Goal: Information Seeking & Learning: Learn about a topic

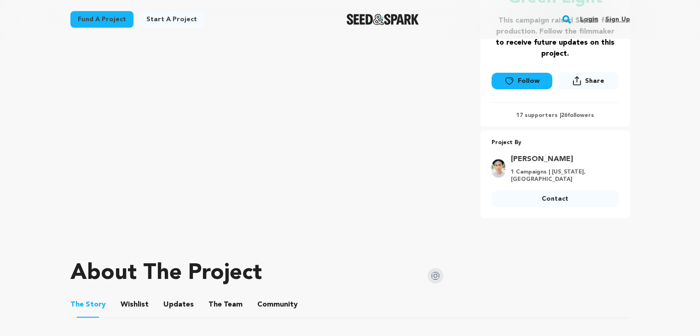
scroll to position [230, 0]
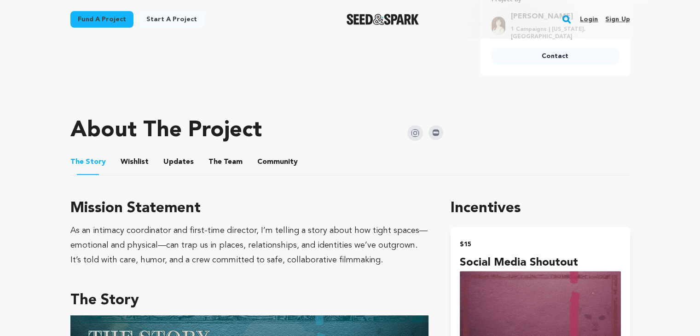
scroll to position [368, 0]
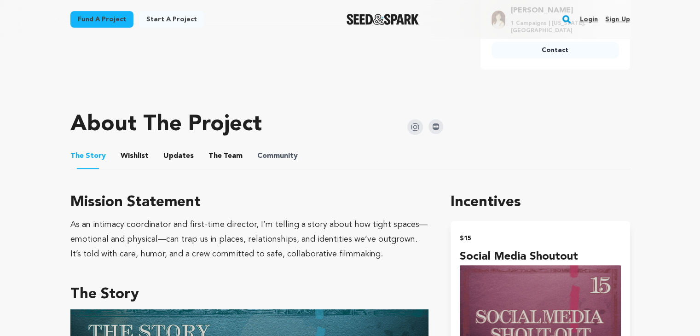
click at [288, 161] on span "Community" at bounding box center [277, 156] width 41 height 11
click at [287, 153] on span "Community" at bounding box center [277, 156] width 41 height 11
click at [278, 154] on button "Community" at bounding box center [278, 158] width 22 height 22
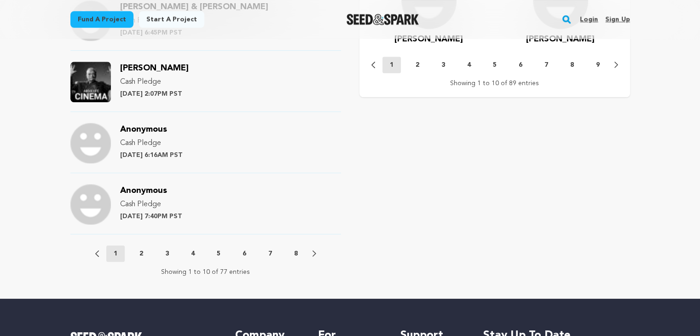
scroll to position [967, 0]
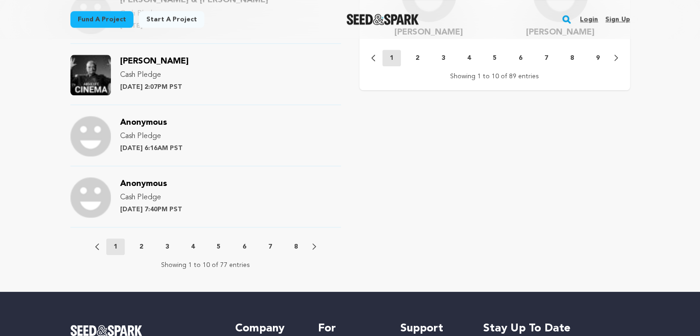
click at [145, 246] on button "2" at bounding box center [141, 246] width 18 height 9
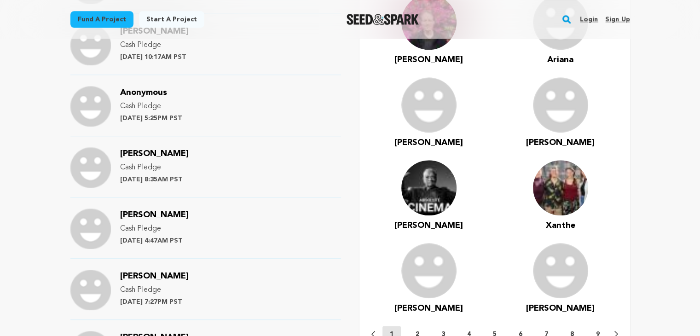
scroll to position [1013, 0]
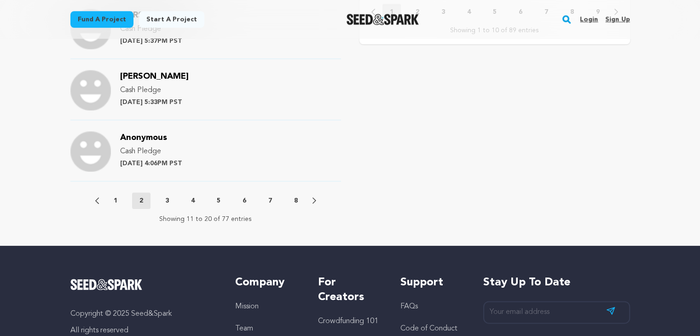
click at [171, 198] on button "3" at bounding box center [167, 200] width 18 height 9
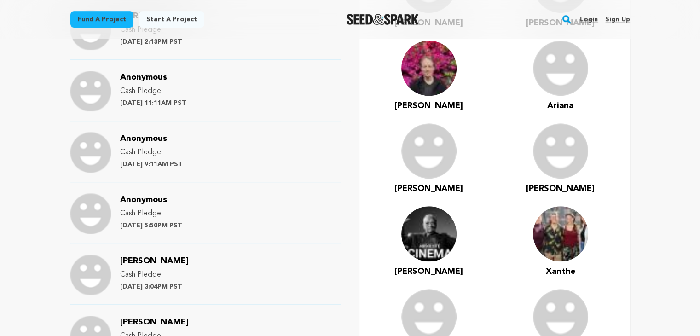
scroll to position [921, 0]
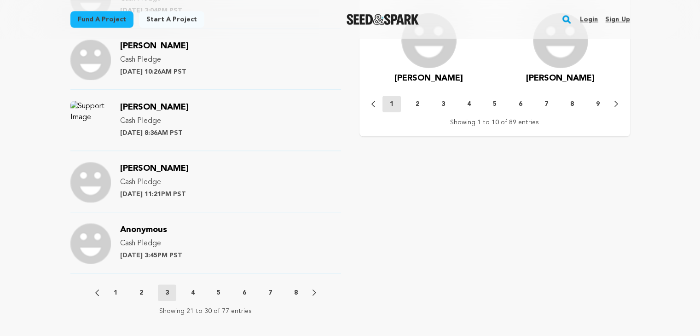
click at [188, 289] on button "4" at bounding box center [193, 292] width 18 height 9
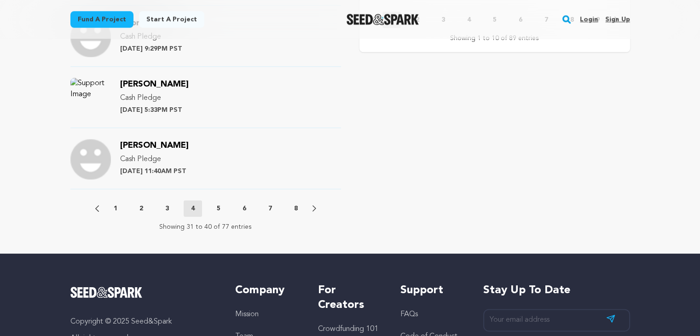
scroll to position [1013, 0]
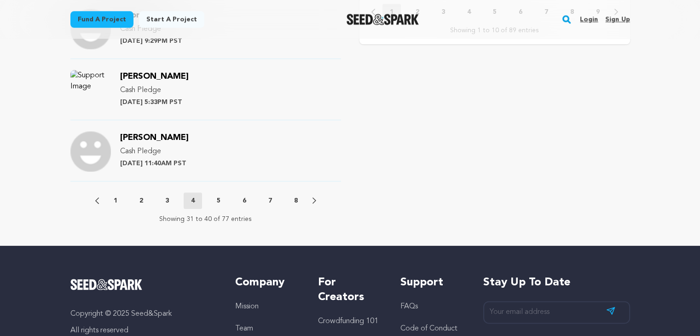
click at [226, 196] on button "5" at bounding box center [218, 200] width 18 height 9
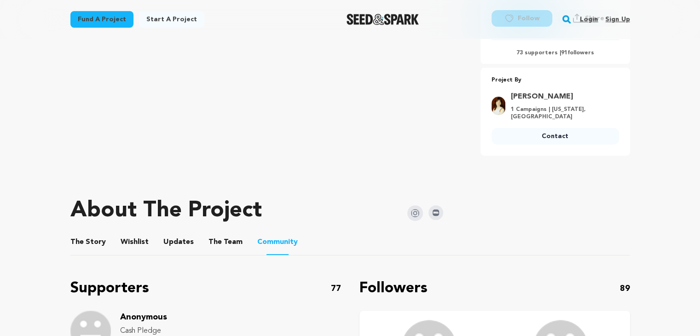
scroll to position [276, 0]
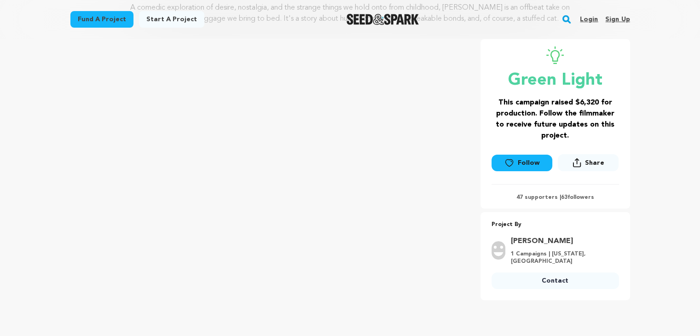
scroll to position [138, 0]
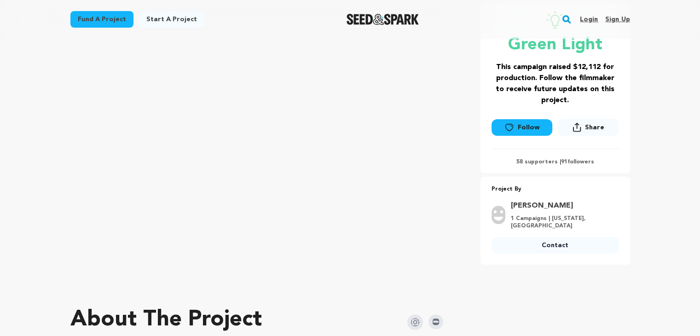
scroll to position [368, 0]
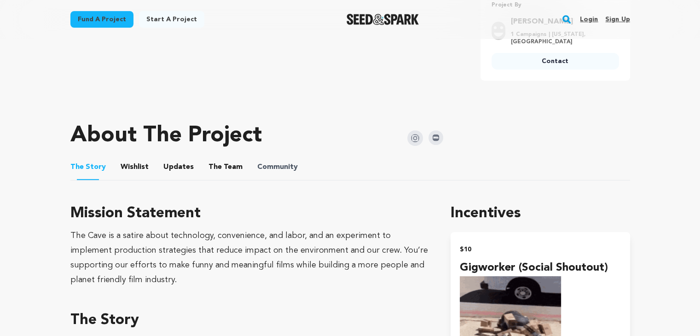
click at [284, 171] on span "Community" at bounding box center [277, 167] width 41 height 11
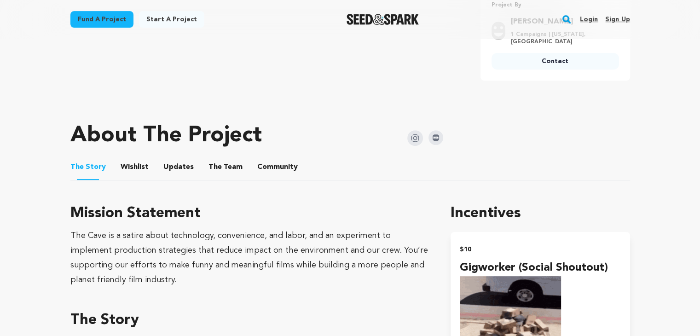
click at [273, 166] on button "Community" at bounding box center [278, 169] width 22 height 22
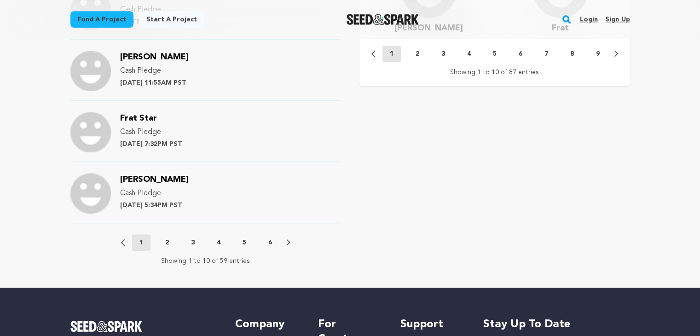
scroll to position [1105, 0]
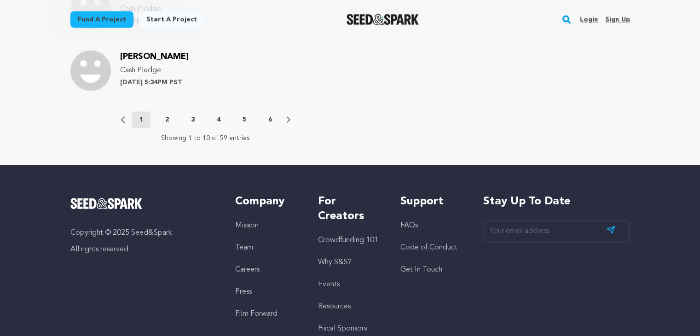
click at [164, 124] on div "Previous 1 2 3 4 5 6 Next" at bounding box center [205, 119] width 169 height 17
click at [165, 123] on div "Previous 1 2 3 4 5 6 Next" at bounding box center [205, 119] width 169 height 17
click at [168, 118] on p "2" at bounding box center [167, 119] width 4 height 9
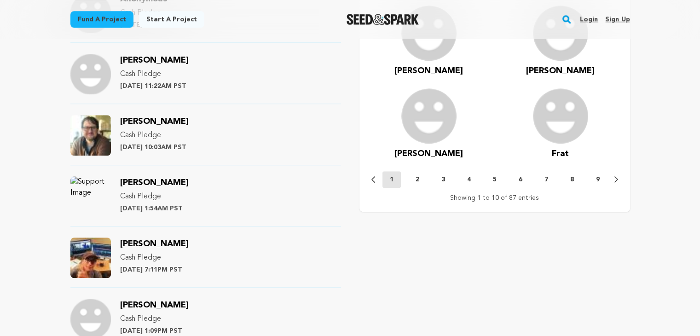
scroll to position [921, 0]
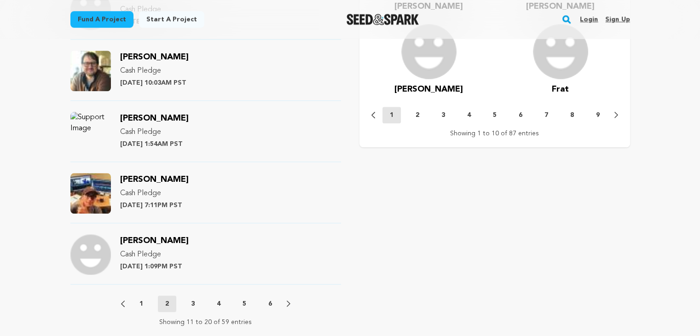
click at [140, 177] on span "Jeff Ryan" at bounding box center [154, 179] width 69 height 8
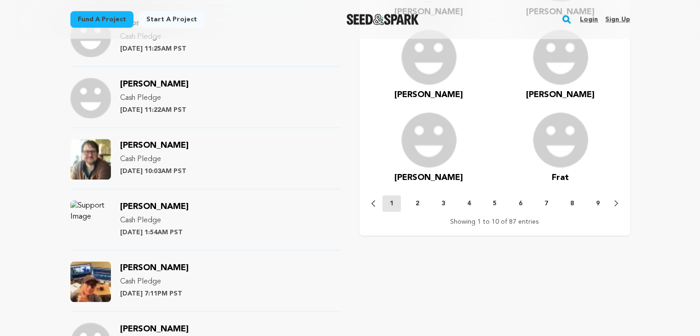
scroll to position [829, 0]
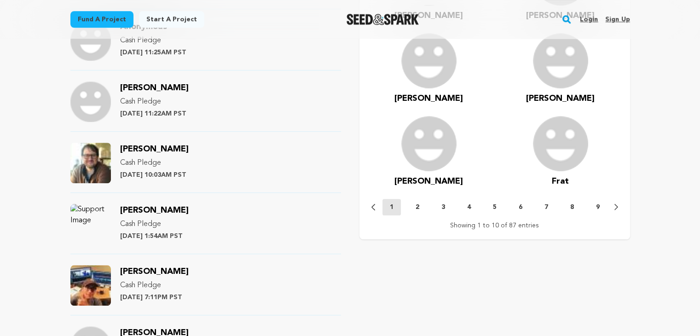
click at [136, 148] on span "Chad Sogas" at bounding box center [154, 149] width 69 height 8
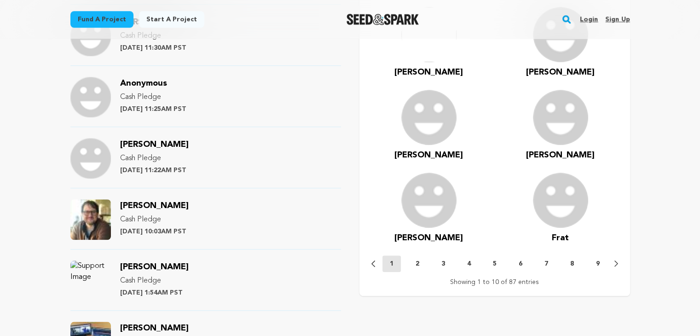
scroll to position [921, 0]
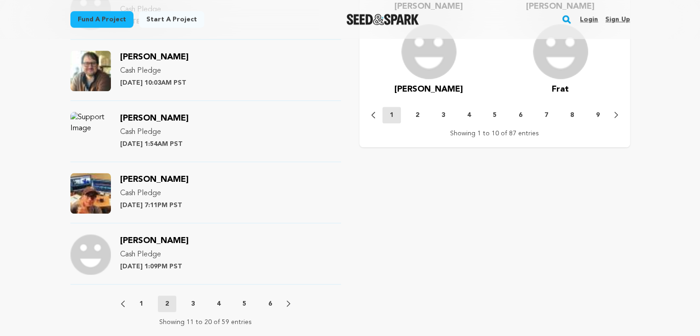
click at [188, 302] on button "3" at bounding box center [193, 303] width 18 height 9
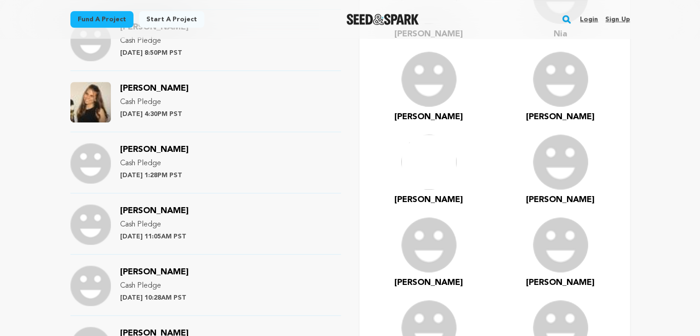
scroll to position [875, 0]
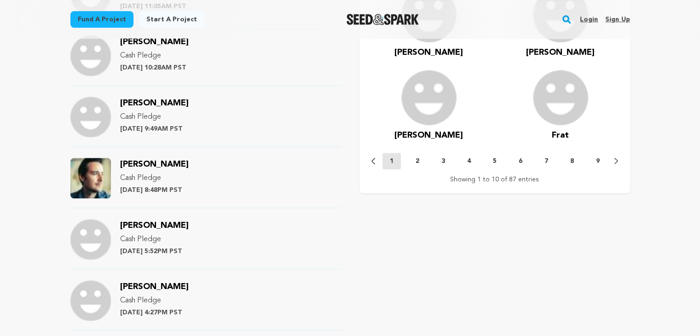
click at [137, 163] on span "[PERSON_NAME]" at bounding box center [154, 164] width 69 height 8
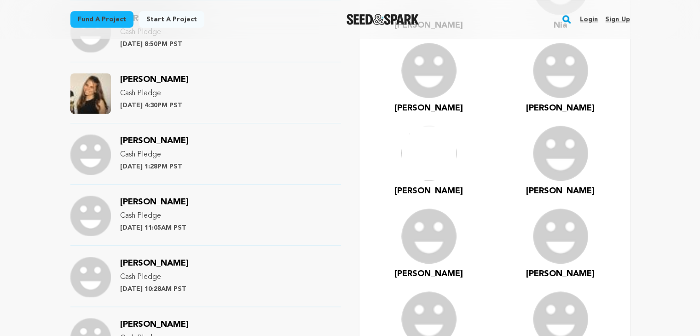
scroll to position [552, 0]
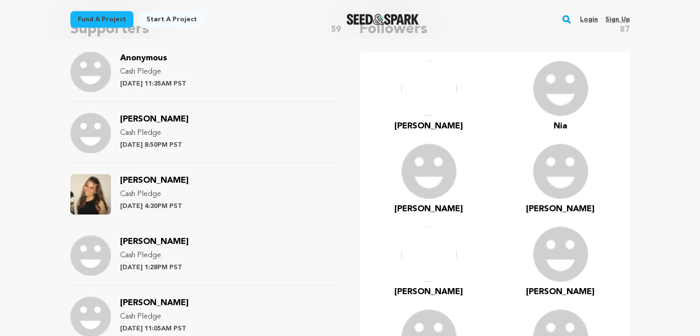
click at [147, 182] on span "[PERSON_NAME]" at bounding box center [154, 180] width 69 height 8
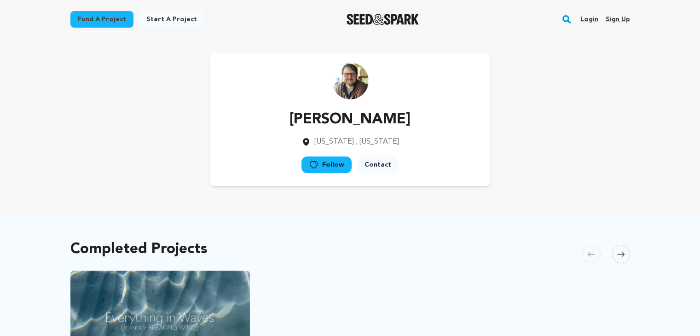
drag, startPoint x: 390, startPoint y: 122, endPoint x: 261, endPoint y: 122, distance: 128.9
click at [261, 122] on div "Chad Sogas New York , New York Follow" at bounding box center [350, 119] width 280 height 133
copy p "Chad Sogas"
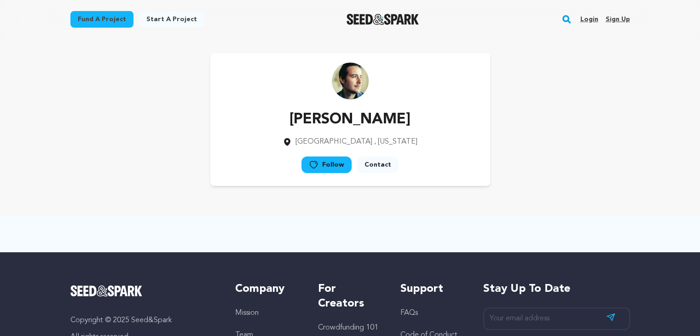
drag, startPoint x: 400, startPoint y: 120, endPoint x: 280, endPoint y: 116, distance: 119.8
click at [280, 116] on div "[PERSON_NAME] [GEOGRAPHIC_DATA] , [US_STATE] Follow" at bounding box center [350, 119] width 280 height 133
copy p "[PERSON_NAME]"
drag, startPoint x: 399, startPoint y: 119, endPoint x: 299, endPoint y: 120, distance: 99.9
click at [299, 120] on div "[PERSON_NAME] [GEOGRAPHIC_DATA] , [US_STATE] Follow" at bounding box center [350, 119] width 280 height 133
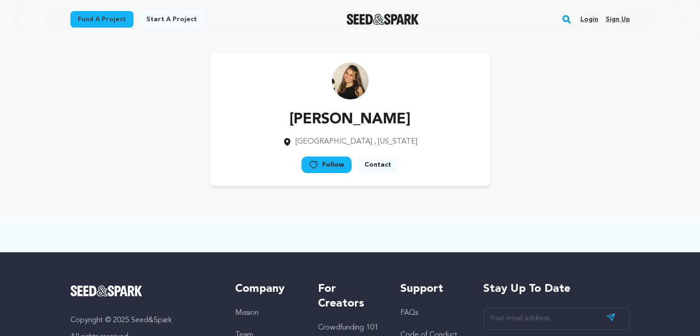
copy p "[PERSON_NAME]"
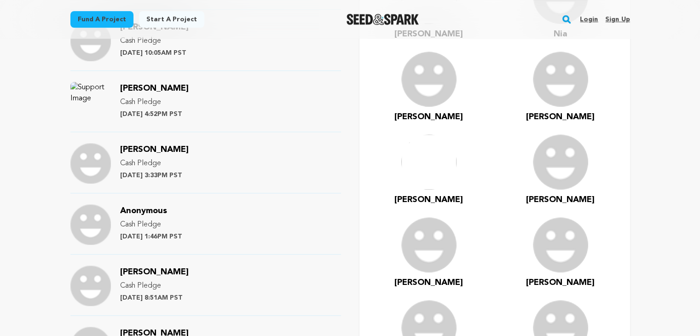
scroll to position [921, 0]
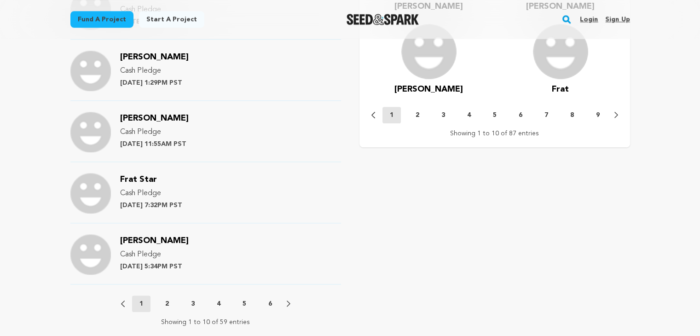
click at [199, 306] on button "3" at bounding box center [193, 303] width 18 height 9
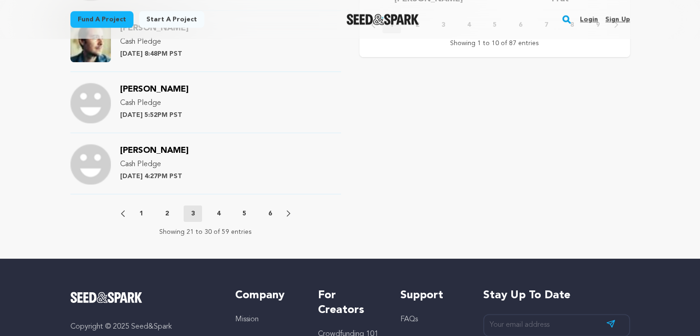
scroll to position [1013, 0]
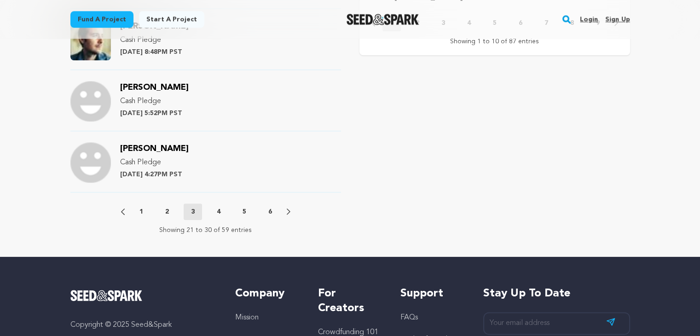
click at [222, 212] on button "4" at bounding box center [218, 211] width 18 height 9
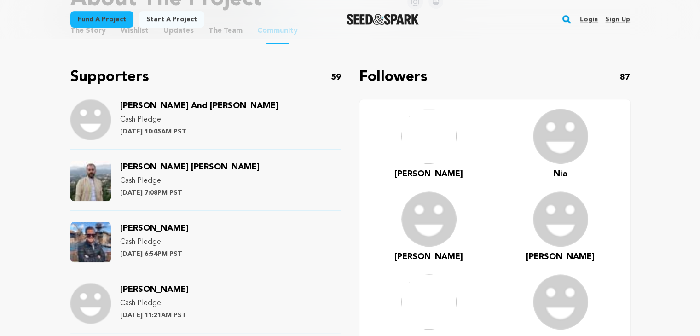
scroll to position [506, 0]
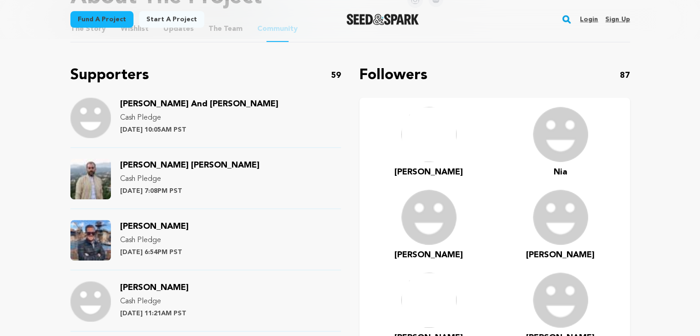
click at [154, 227] on span "[PERSON_NAME]" at bounding box center [154, 226] width 69 height 8
click at [187, 166] on span "Sean David Christensen" at bounding box center [190, 165] width 140 height 8
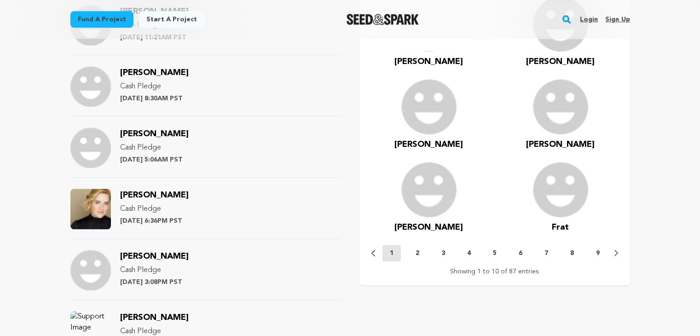
scroll to position [1059, 0]
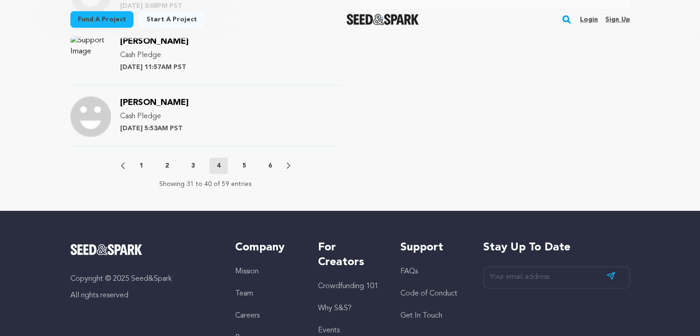
click at [243, 166] on p "5" at bounding box center [245, 165] width 4 height 9
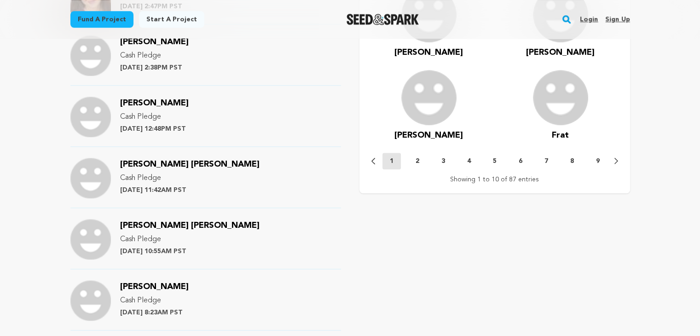
scroll to position [645, 0]
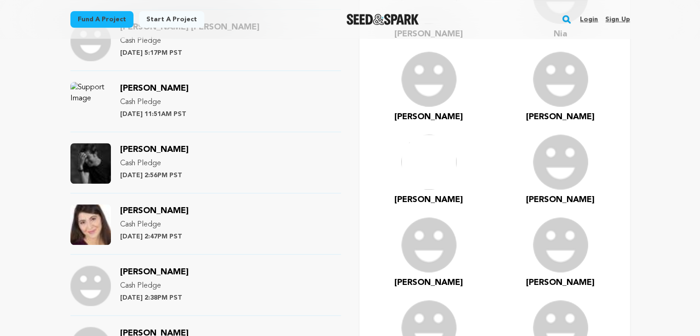
click at [158, 207] on span "Olivia Haller" at bounding box center [154, 211] width 69 height 8
click at [155, 149] on span "Miles Levin" at bounding box center [154, 149] width 69 height 8
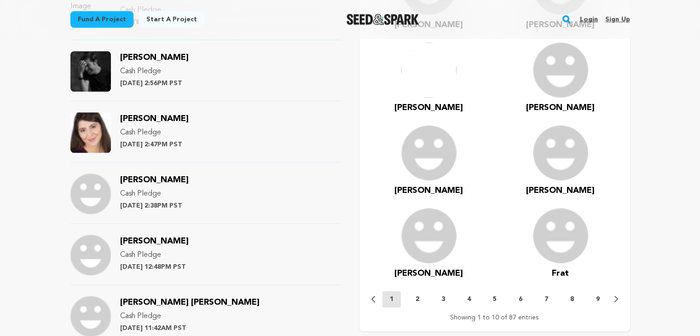
scroll to position [967, 0]
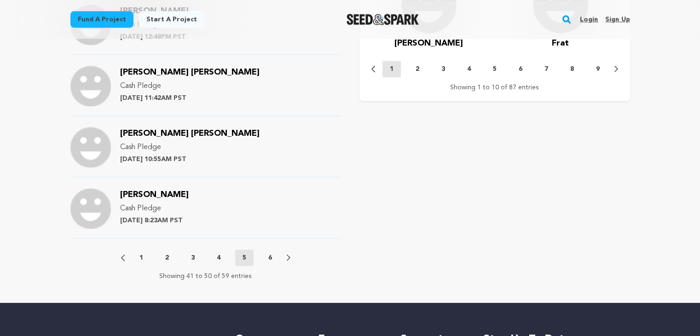
click at [273, 255] on button "6" at bounding box center [270, 257] width 18 height 9
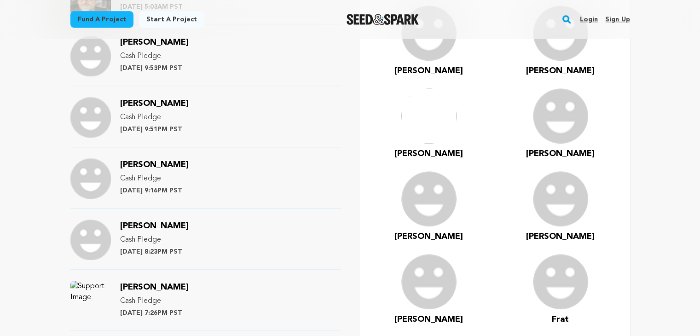
scroll to position [460, 0]
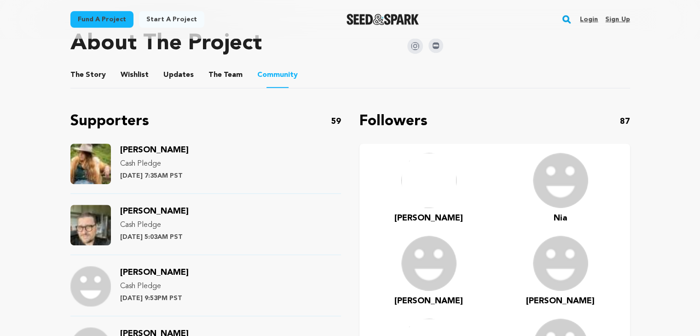
click at [141, 209] on span "Chris Harder" at bounding box center [154, 211] width 69 height 8
click at [159, 150] on span "Devyn Waitt" at bounding box center [154, 150] width 69 height 8
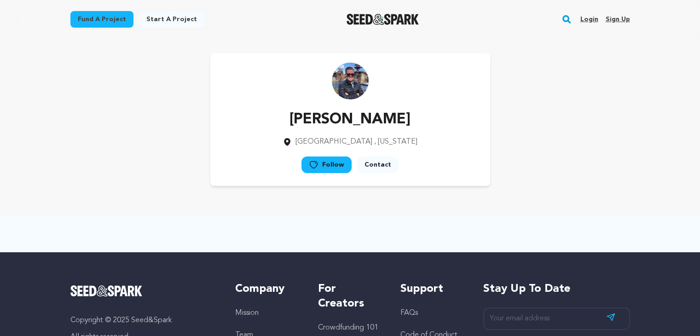
drag, startPoint x: 391, startPoint y: 122, endPoint x: 259, endPoint y: 109, distance: 132.8
click at [259, 109] on div "[PERSON_NAME] [GEOGRAPHIC_DATA] , [US_STATE] Follow" at bounding box center [350, 119] width 280 height 133
copy p "[PERSON_NAME]"
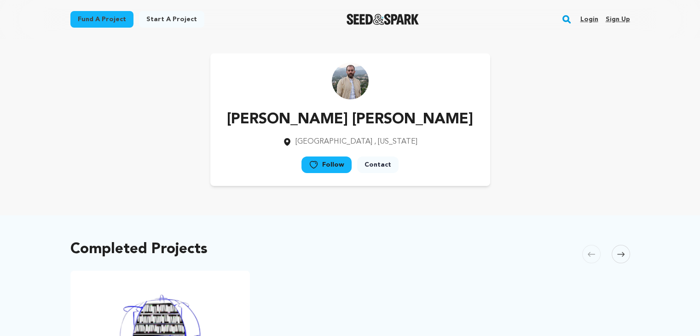
drag, startPoint x: 429, startPoint y: 121, endPoint x: 260, endPoint y: 125, distance: 169.0
click at [260, 125] on div "Sean David Christensen Los Angeles , California Follow" at bounding box center [350, 119] width 280 height 133
copy p "Sean David Christensen"
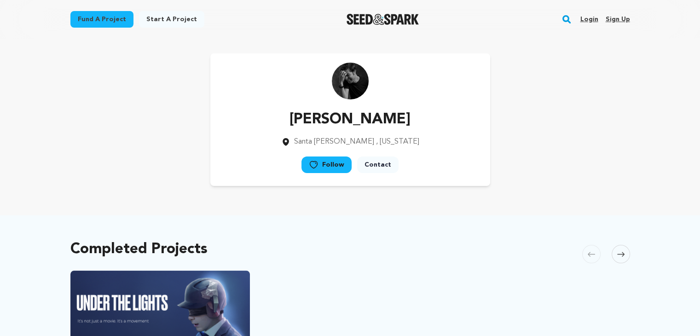
drag, startPoint x: 391, startPoint y: 123, endPoint x: 269, endPoint y: 123, distance: 122.0
click at [264, 123] on div "[PERSON_NAME] [GEOGRAPHIC_DATA] , [US_STATE] Follow" at bounding box center [350, 119] width 280 height 133
copy p "[PERSON_NAME]"
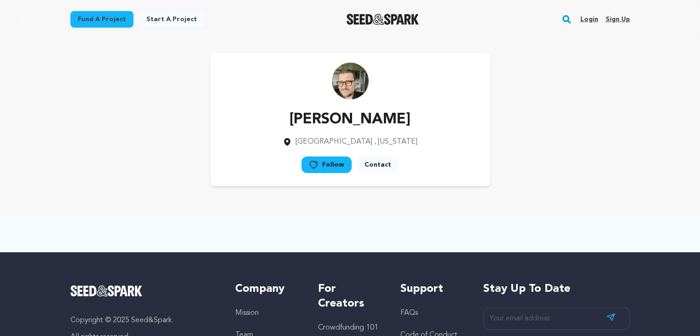
drag, startPoint x: 415, startPoint y: 124, endPoint x: 294, endPoint y: 120, distance: 121.6
click at [294, 120] on div "Chris Harder Minneapolis , Minnesota Follow" at bounding box center [350, 119] width 280 height 133
copy p "Chris Harder"
drag, startPoint x: 402, startPoint y: 114, endPoint x: 296, endPoint y: 114, distance: 106.8
click at [292, 114] on div "Devyn Waitt New York , New York Follow" at bounding box center [350, 119] width 280 height 133
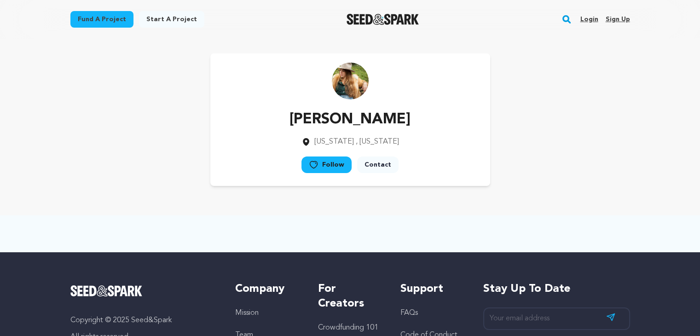
copy p "Devyn Waitt"
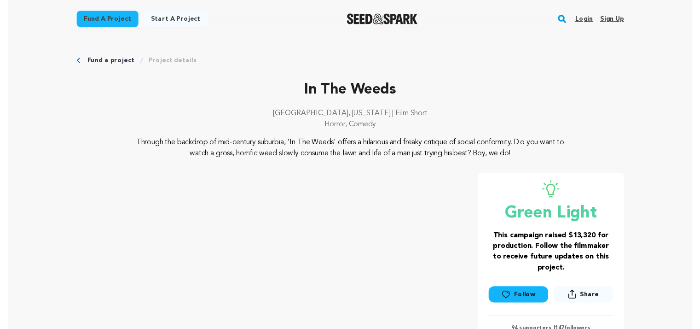
scroll to position [322, 0]
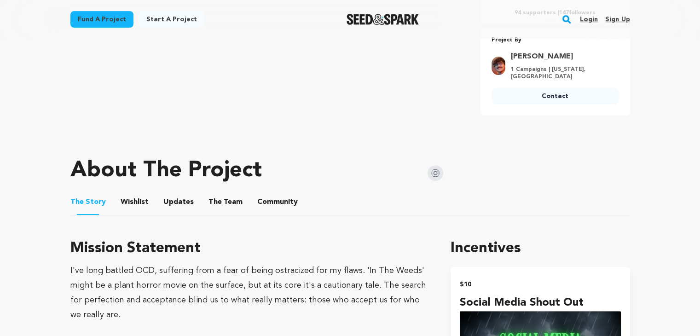
click at [273, 203] on button "Community" at bounding box center [278, 204] width 22 height 22
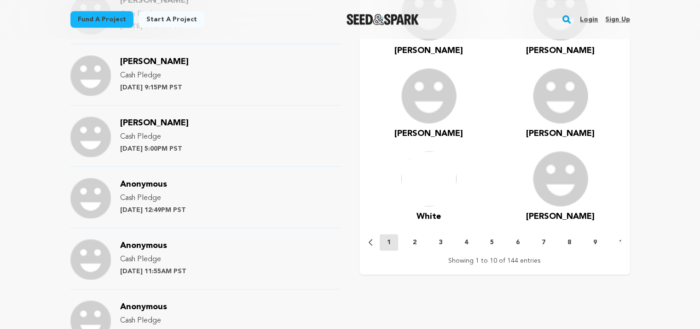
scroll to position [1013, 0]
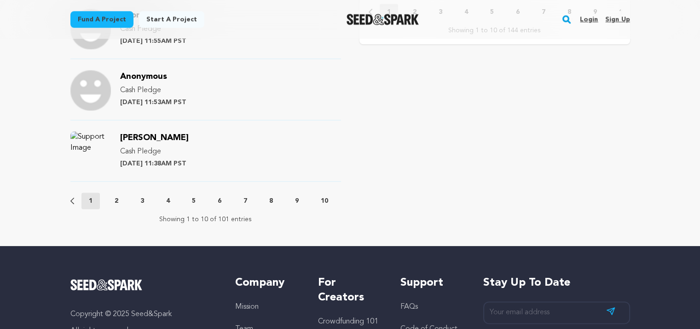
click at [121, 196] on button "2" at bounding box center [116, 200] width 18 height 9
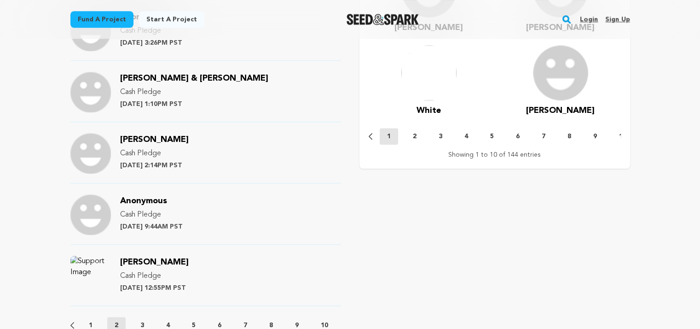
scroll to position [1059, 0]
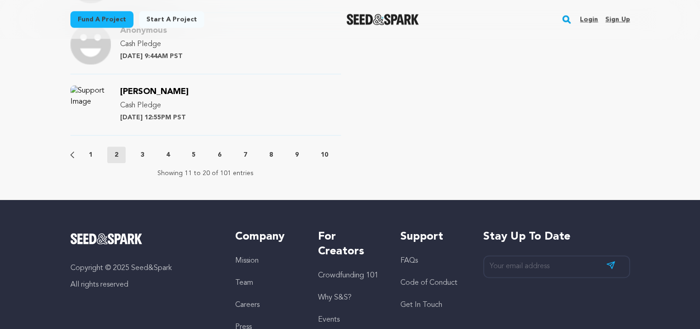
click at [138, 155] on button "3" at bounding box center [142, 154] width 18 height 9
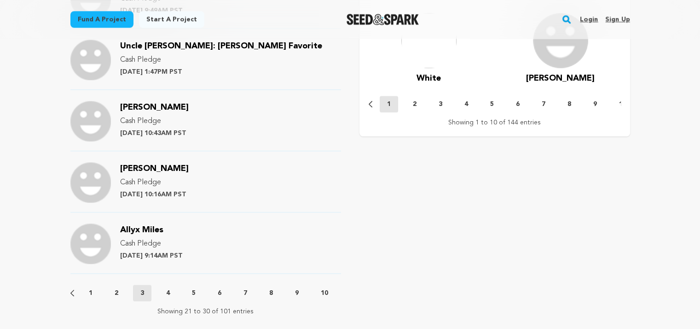
scroll to position [1151, 0]
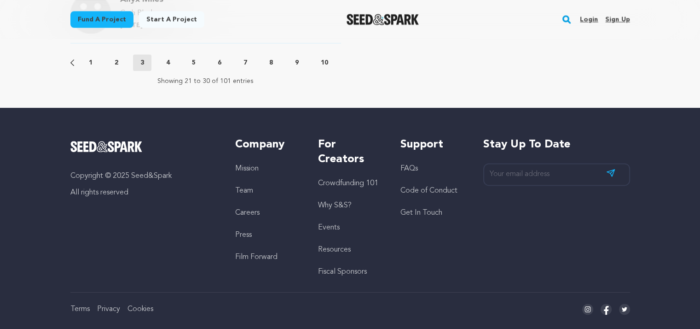
click at [170, 60] on button "4" at bounding box center [168, 62] width 18 height 9
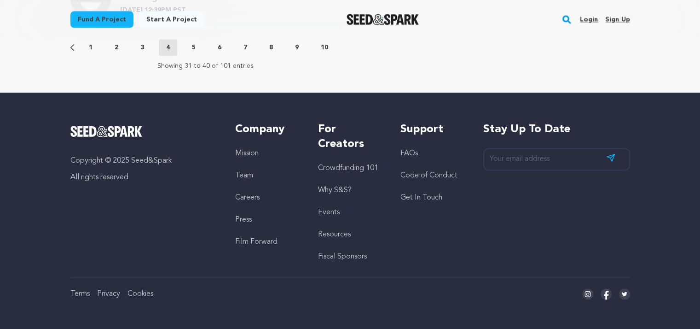
scroll to position [895, 0]
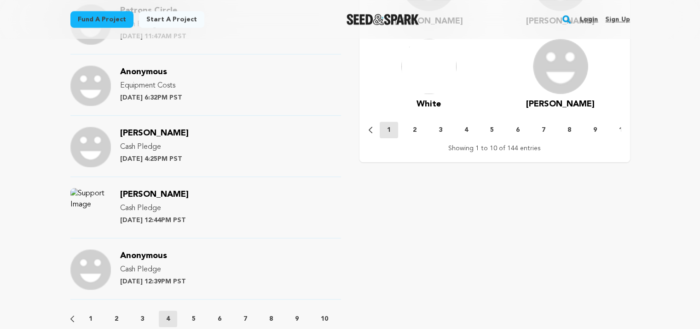
click at [193, 304] on div "Supporters 101 Anonymous Cash Pledge Saturday April 19th at 5:06AM PST William …" at bounding box center [205, 3] width 271 height 677
click at [196, 315] on p "5" at bounding box center [194, 318] width 4 height 9
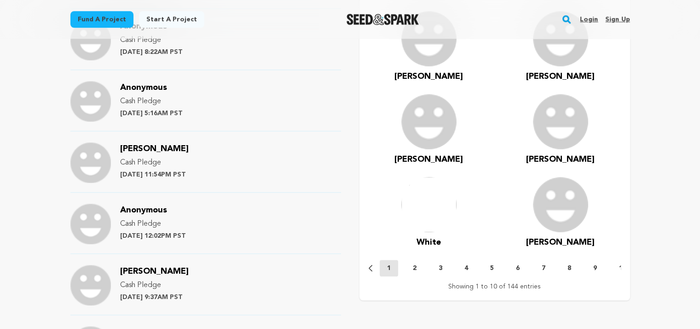
scroll to position [1079, 0]
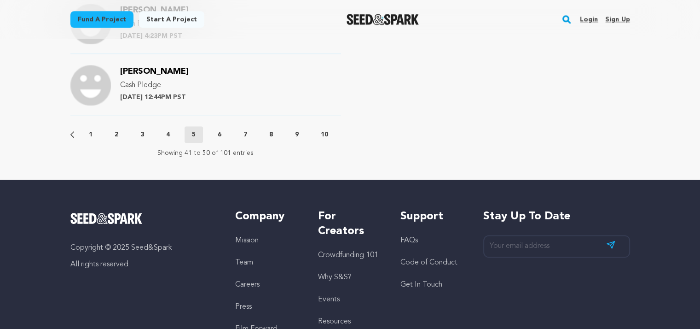
click at [216, 140] on div "Previous 1 2 3 4 5 6 7 8 9 10 11 Next" at bounding box center [205, 134] width 271 height 17
click at [223, 136] on button "6" at bounding box center [219, 134] width 18 height 9
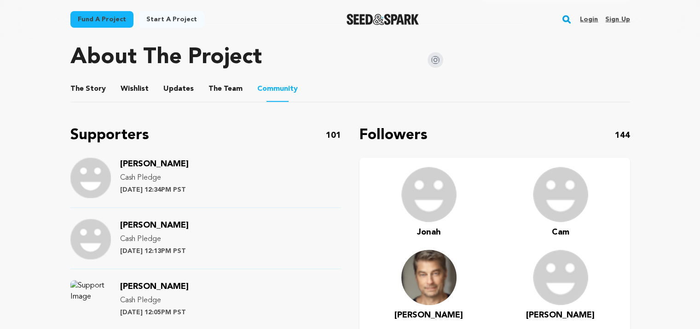
scroll to position [435, 0]
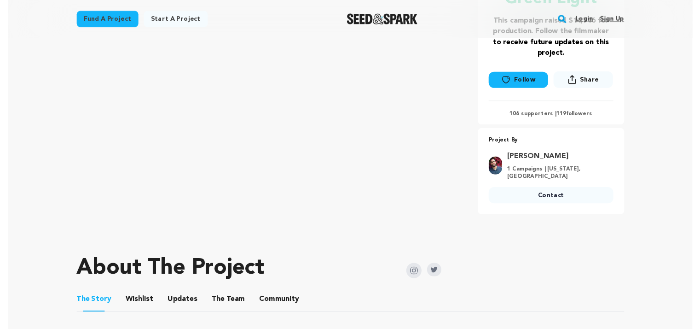
scroll to position [414, 0]
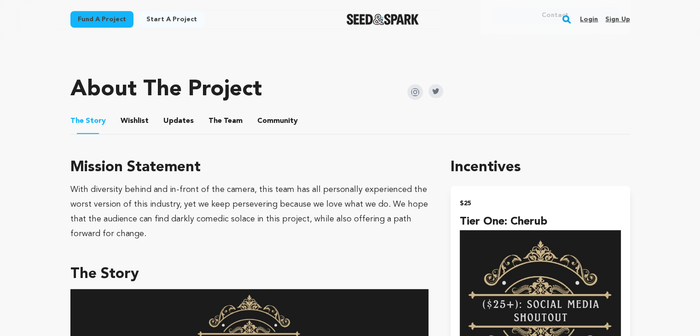
click at [271, 114] on button "Community" at bounding box center [278, 123] width 22 height 22
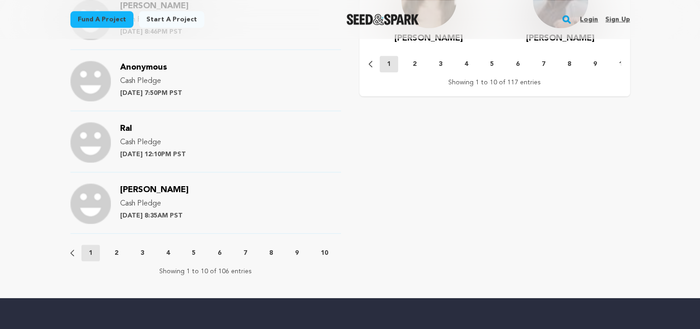
scroll to position [1059, 0]
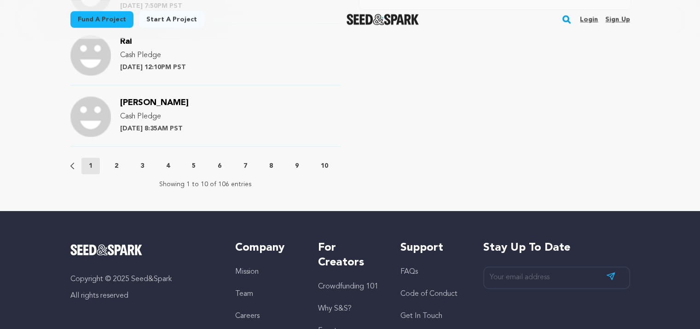
click at [122, 161] on button "2" at bounding box center [116, 165] width 18 height 9
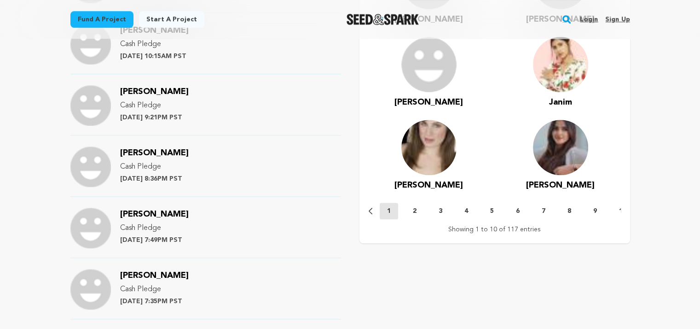
scroll to position [1013, 0]
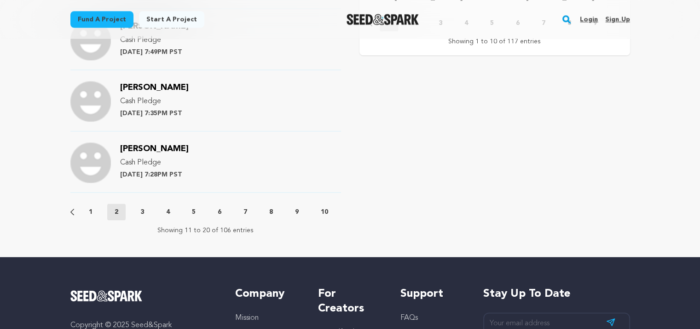
drag, startPoint x: 140, startPoint y: 213, endPoint x: 140, endPoint y: 208, distance: 5.1
click at [140, 213] on p "3" at bounding box center [142, 211] width 4 height 9
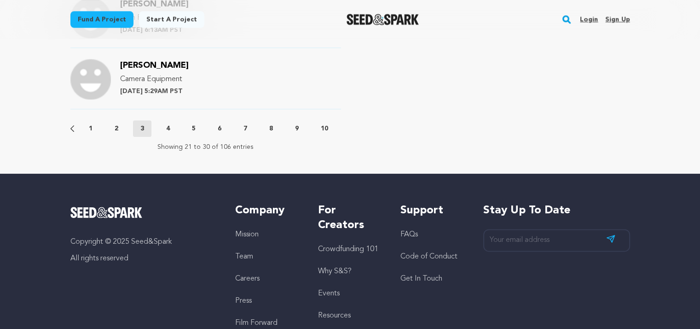
scroll to position [1105, 0]
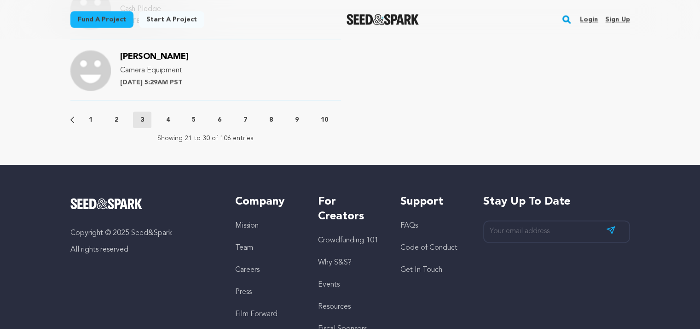
click at [162, 115] on button "4" at bounding box center [168, 119] width 18 height 9
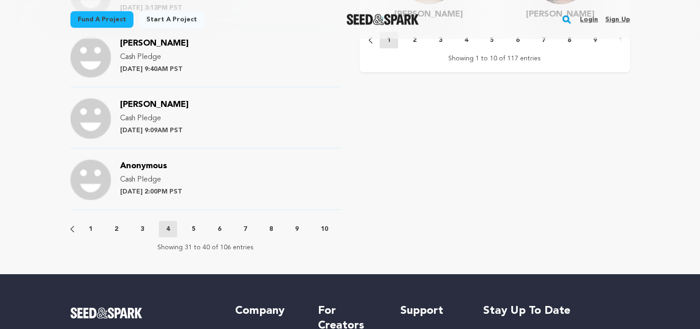
scroll to position [1151, 0]
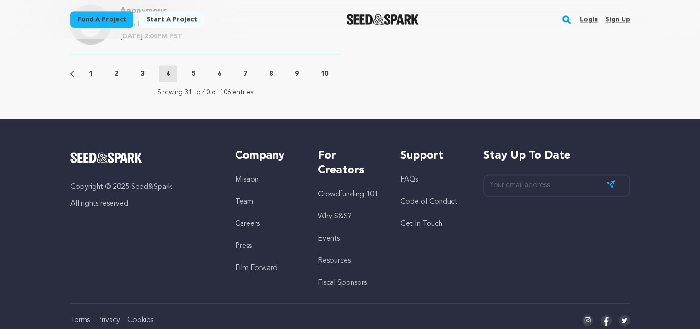
click at [200, 70] on button "5" at bounding box center [194, 73] width 18 height 9
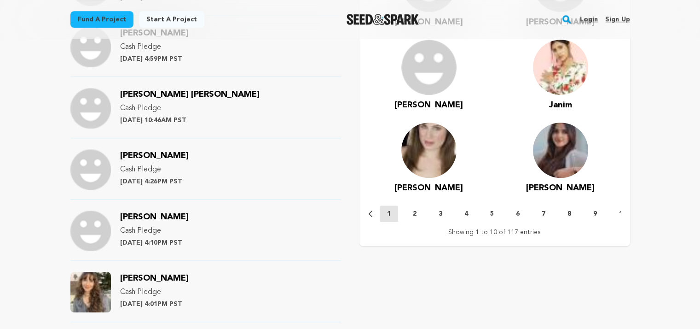
scroll to position [967, 0]
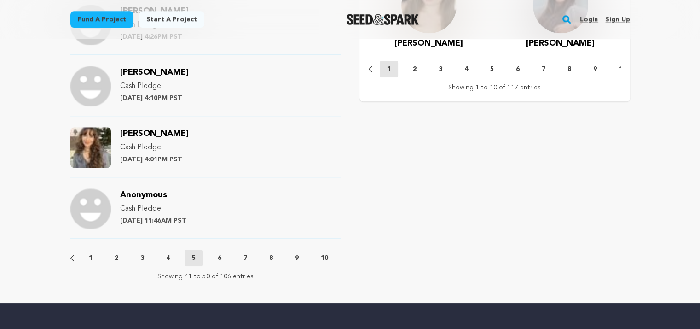
click at [218, 250] on div "Previous 1 2 3 4 5 6 7 8 9 10 11 Next" at bounding box center [205, 258] width 271 height 17
click at [220, 256] on p "6" at bounding box center [220, 257] width 4 height 9
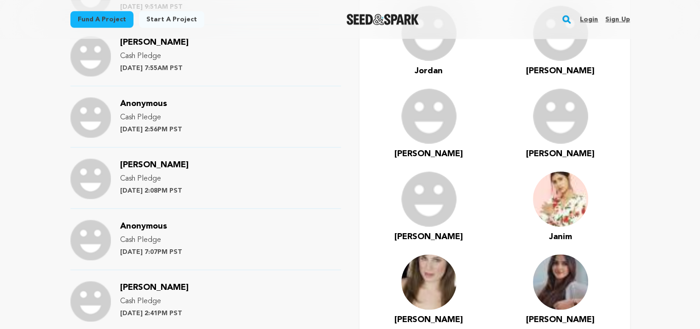
scroll to position [368, 0]
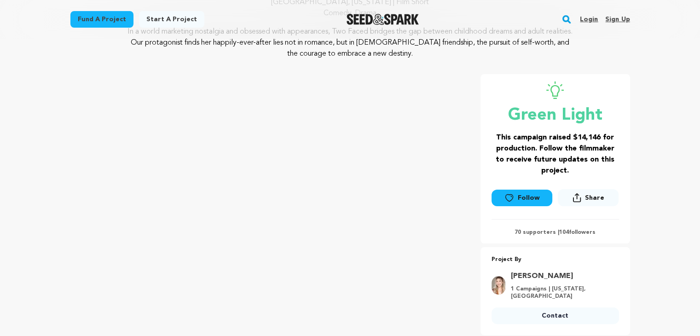
scroll to position [276, 0]
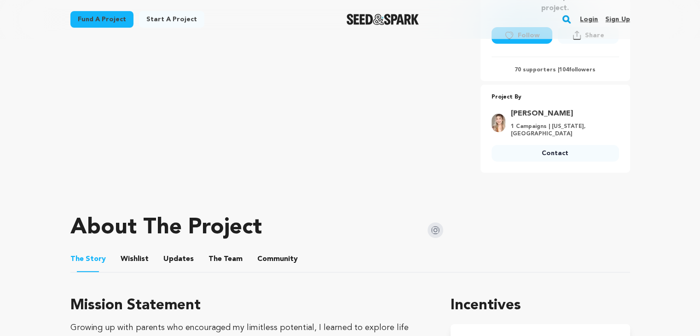
click at [280, 260] on button "Community" at bounding box center [278, 261] width 22 height 22
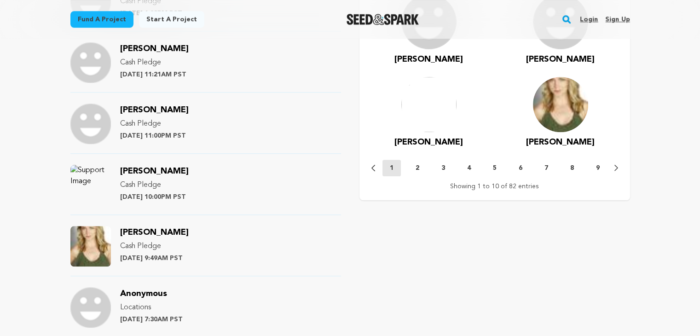
scroll to position [967, 0]
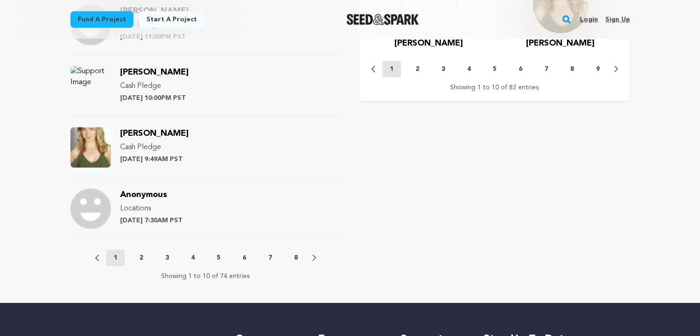
click at [140, 259] on p "2" at bounding box center [142, 257] width 4 height 9
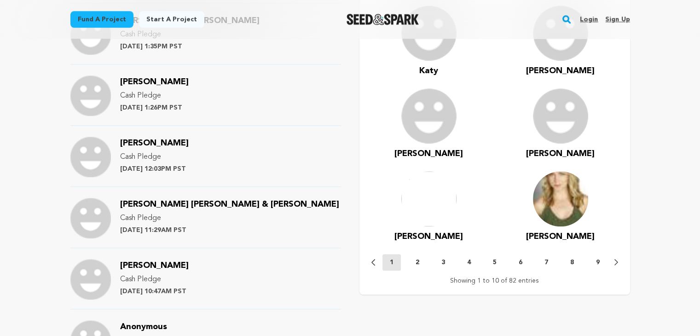
scroll to position [921, 0]
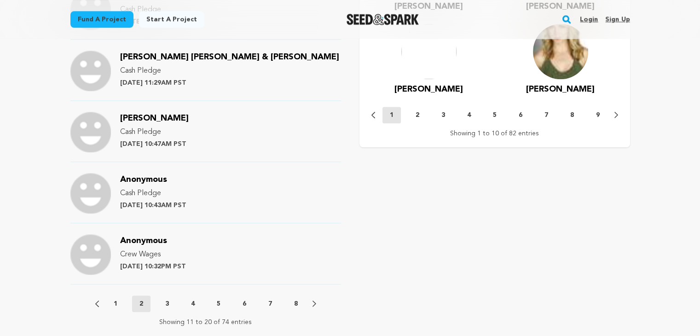
drag, startPoint x: 174, startPoint y: 288, endPoint x: 169, endPoint y: 298, distance: 10.9
click at [168, 302] on p "3" at bounding box center [167, 303] width 4 height 9
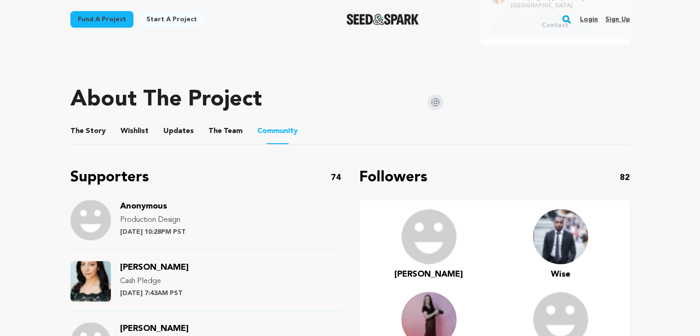
scroll to position [552, 0]
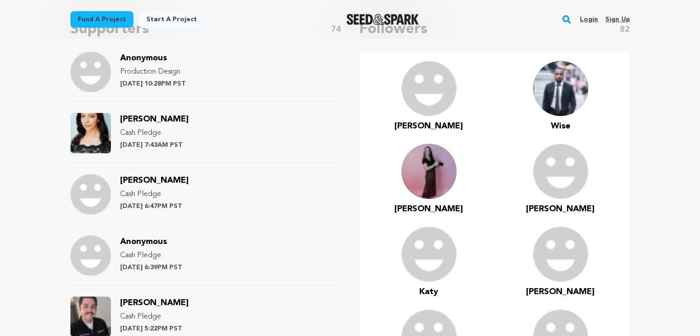
click at [165, 115] on span "[PERSON_NAME]" at bounding box center [154, 119] width 69 height 8
click at [169, 302] on span "[PERSON_NAME]" at bounding box center [154, 303] width 69 height 8
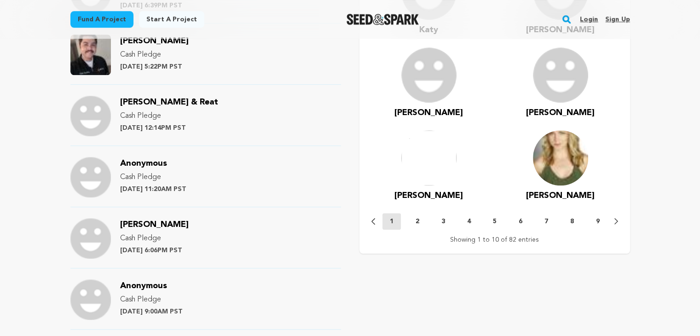
scroll to position [921, 0]
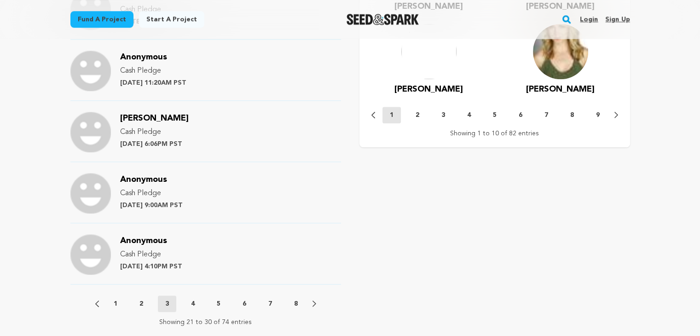
click at [110, 304] on button "1" at bounding box center [115, 303] width 18 height 9
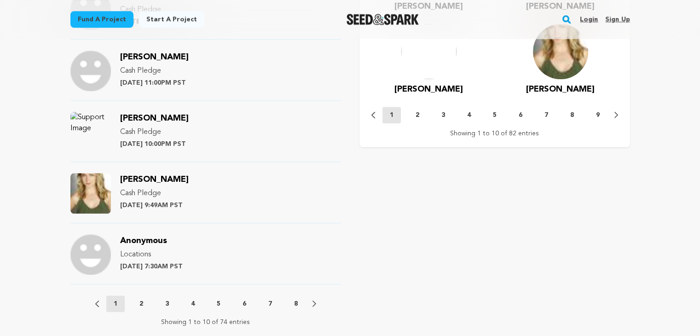
click at [145, 175] on span "[PERSON_NAME]" at bounding box center [154, 179] width 69 height 8
click at [191, 299] on p "4" at bounding box center [193, 303] width 4 height 9
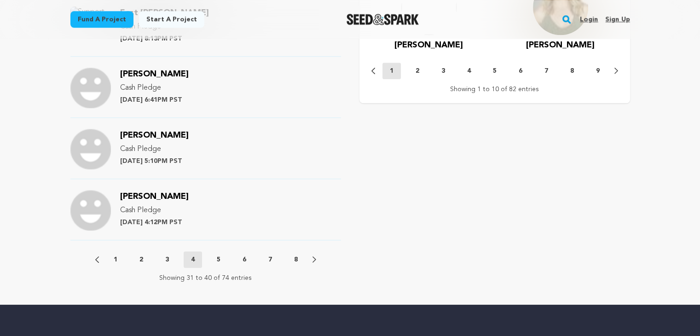
scroll to position [967, 0]
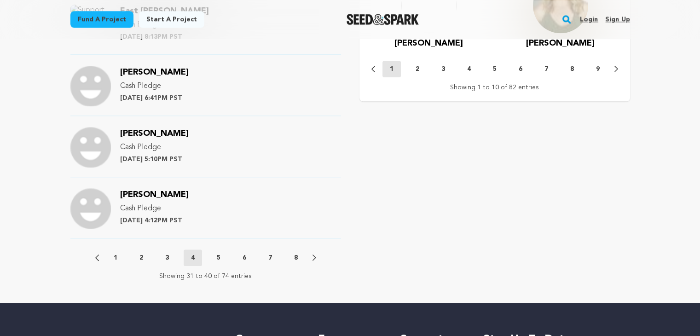
click at [212, 259] on button "5" at bounding box center [218, 257] width 18 height 9
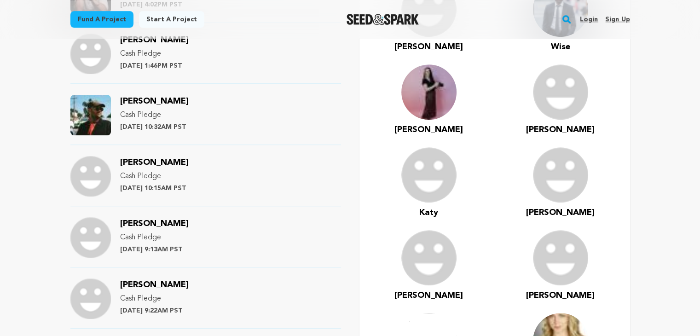
scroll to position [506, 0]
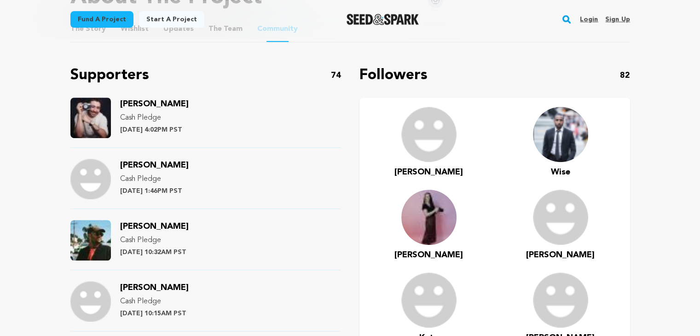
click at [160, 101] on span "Eb Ghaeini" at bounding box center [154, 104] width 69 height 8
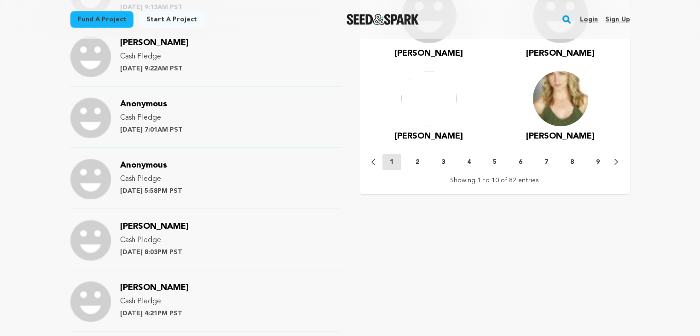
scroll to position [967, 0]
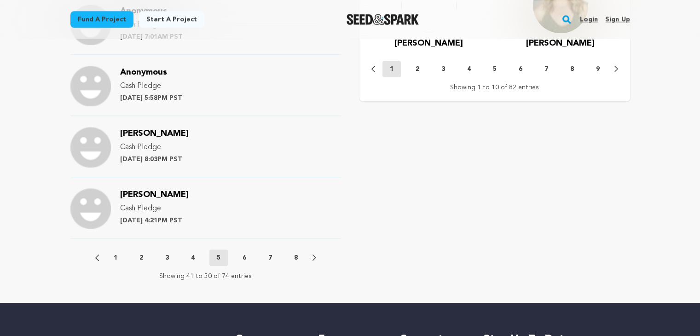
click at [245, 259] on p "6" at bounding box center [245, 257] width 4 height 9
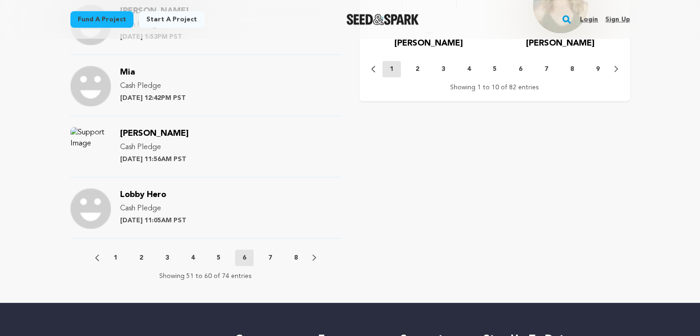
click at [266, 254] on button "7" at bounding box center [270, 257] width 18 height 9
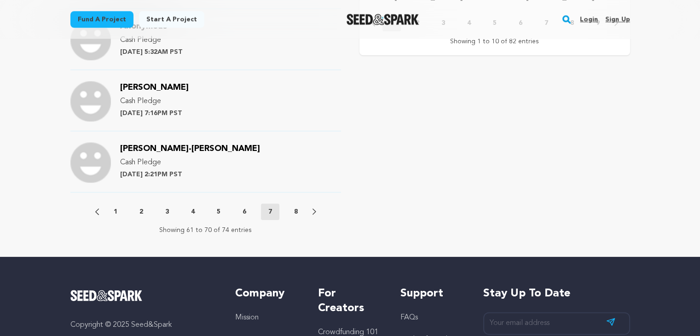
click at [296, 209] on p "8" at bounding box center [296, 211] width 4 height 9
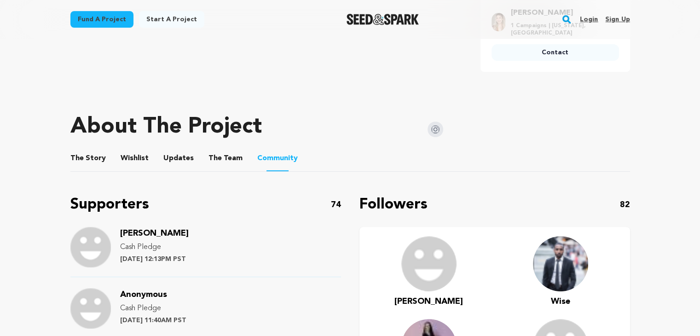
scroll to position [370, 0]
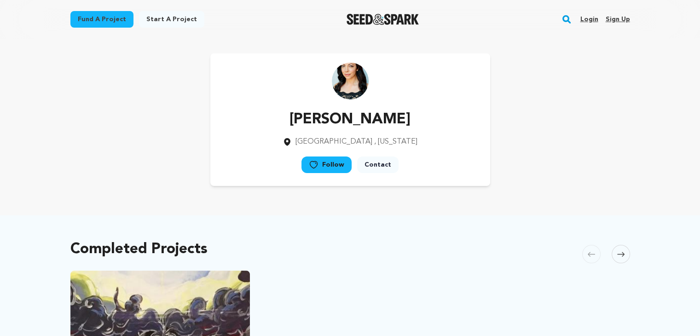
drag, startPoint x: 403, startPoint y: 123, endPoint x: 287, endPoint y: 121, distance: 116.5
click at [287, 121] on div "[PERSON_NAME] [GEOGRAPHIC_DATA] , [US_STATE] Follow" at bounding box center [350, 119] width 280 height 133
copy p "[PERSON_NAME]"
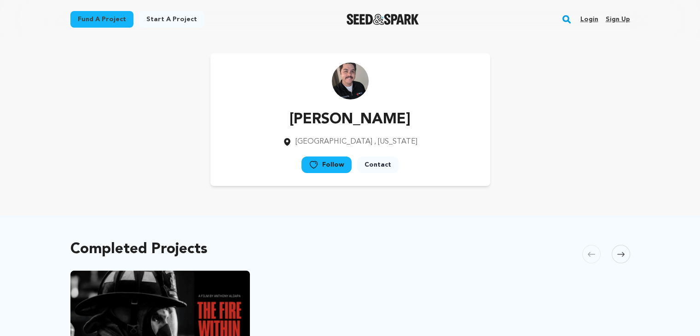
drag, startPoint x: 395, startPoint y: 121, endPoint x: 287, endPoint y: 120, distance: 107.3
click at [287, 120] on div "[PERSON_NAME] [GEOGRAPHIC_DATA] , [US_STATE] Follow" at bounding box center [350, 119] width 280 height 133
copy p "[PERSON_NAME]"
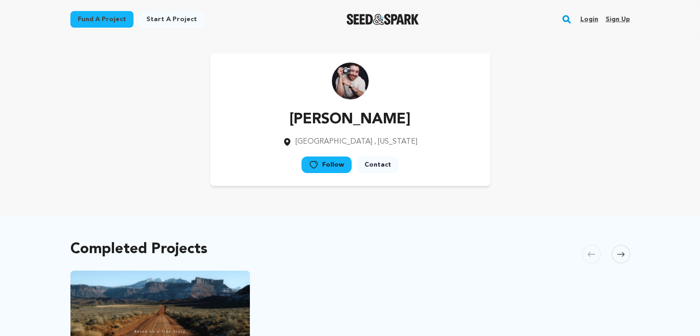
drag, startPoint x: 400, startPoint y: 123, endPoint x: 305, endPoint y: 122, distance: 94.9
click at [305, 122] on div "Eb Ghaeini Salt Lake City , Utah Follow" at bounding box center [350, 119] width 280 height 133
copy p "Eb Ghaeini"
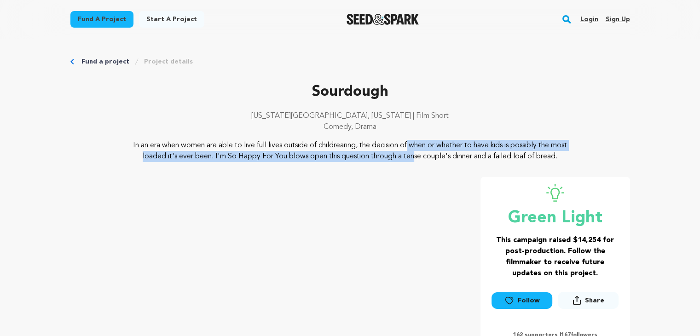
drag, startPoint x: 316, startPoint y: 142, endPoint x: 321, endPoint y: 163, distance: 21.4
click at [321, 163] on div "Sourdough New York City, New York | Film Short Comedy, Drama In an era when wom…" at bounding box center [350, 259] width 560 height 357
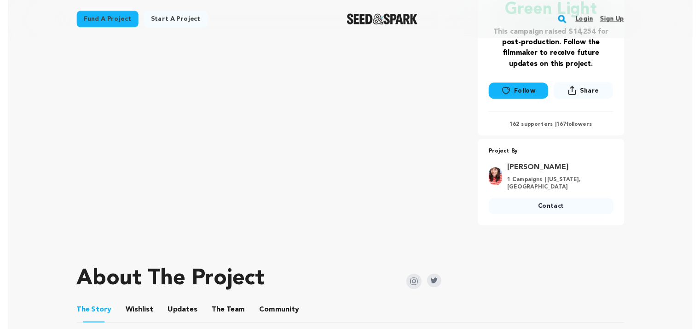
scroll to position [230, 0]
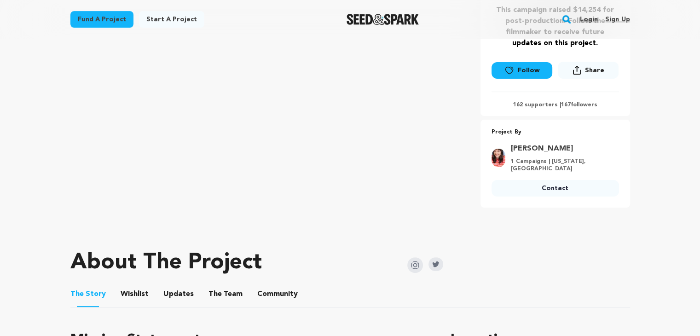
click at [267, 291] on button "Community" at bounding box center [278, 296] width 22 height 22
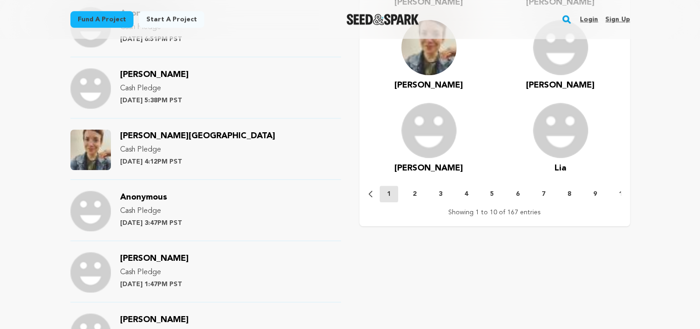
scroll to position [829, 0]
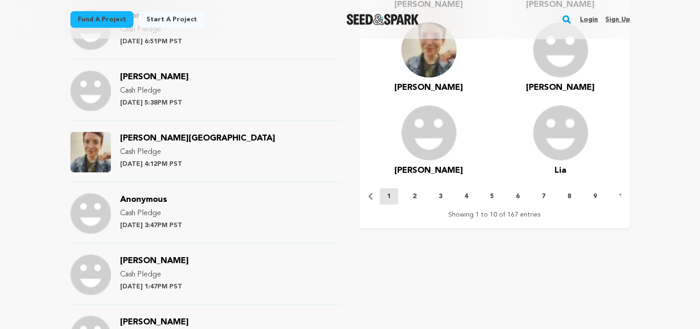
click at [180, 137] on span "Erin McGuff-Pennington" at bounding box center [197, 138] width 155 height 8
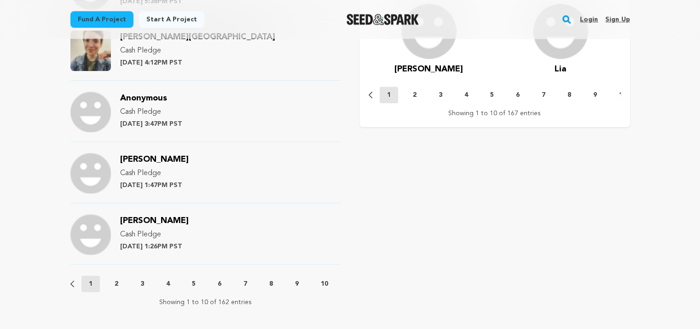
scroll to position [1013, 0]
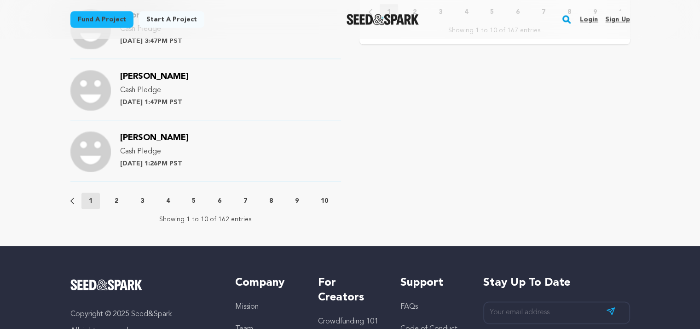
click at [122, 200] on button "2" at bounding box center [116, 200] width 18 height 9
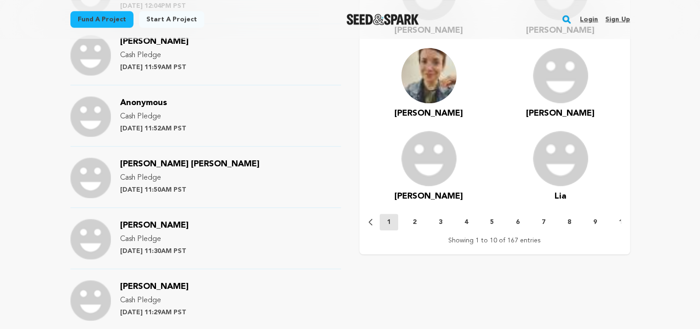
scroll to position [967, 0]
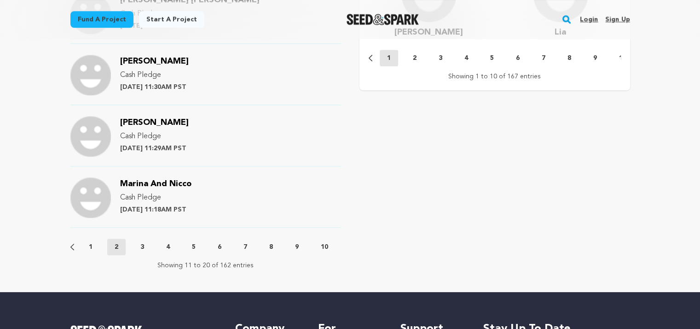
drag, startPoint x: 136, startPoint y: 247, endPoint x: 240, endPoint y: 248, distance: 103.6
click at [136, 247] on button "3" at bounding box center [142, 246] width 18 height 9
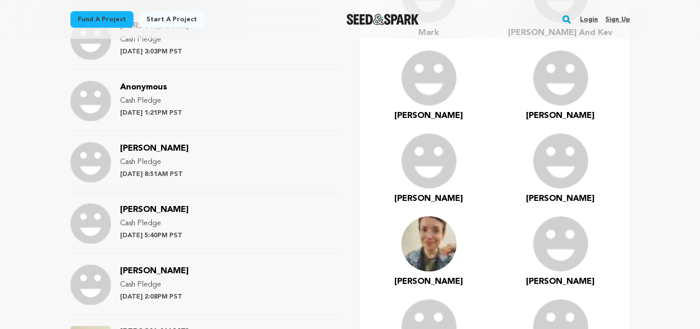
scroll to position [783, 0]
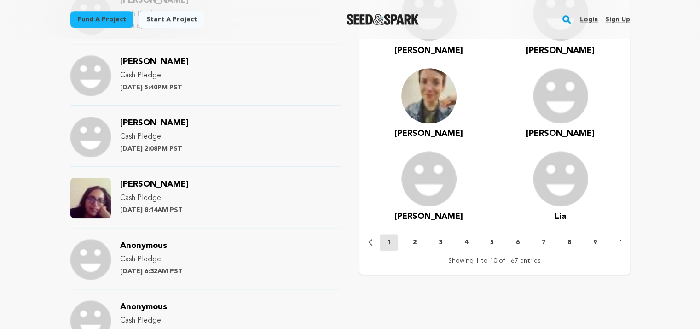
click at [163, 183] on span "Fareeha Khan" at bounding box center [154, 184] width 69 height 8
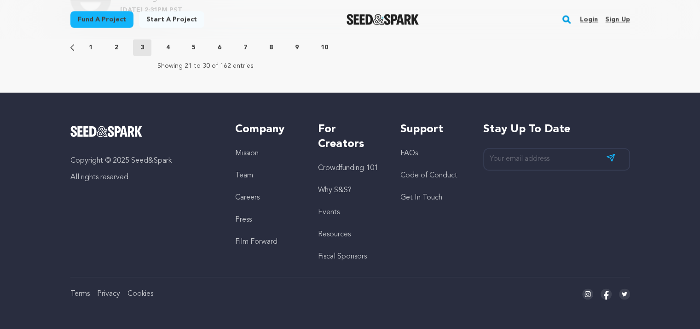
scroll to position [1171, 0]
click at [170, 37] on div "Fund a project Start a project Search Login Sign up Start a project" at bounding box center [350, 19] width 589 height 39
click at [170, 43] on button "4" at bounding box center [168, 47] width 18 height 9
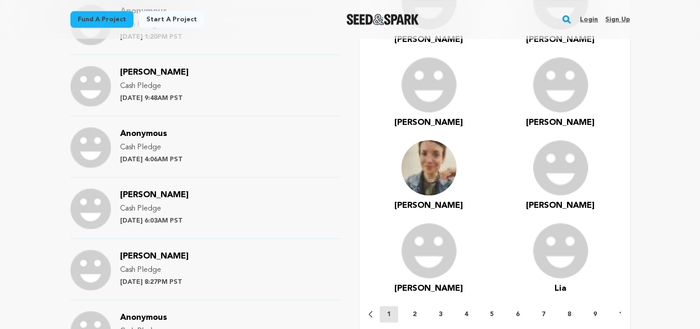
scroll to position [435, 0]
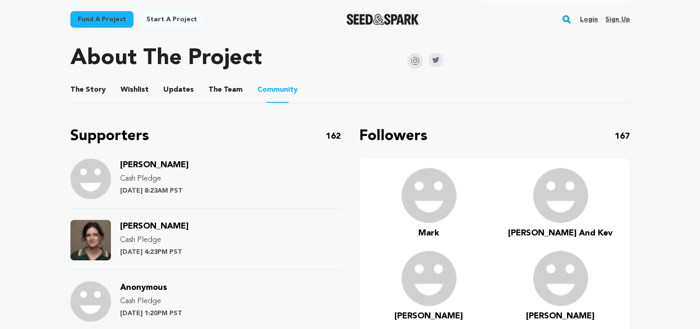
click at [177, 223] on span "Lydian Blossom" at bounding box center [154, 226] width 69 height 8
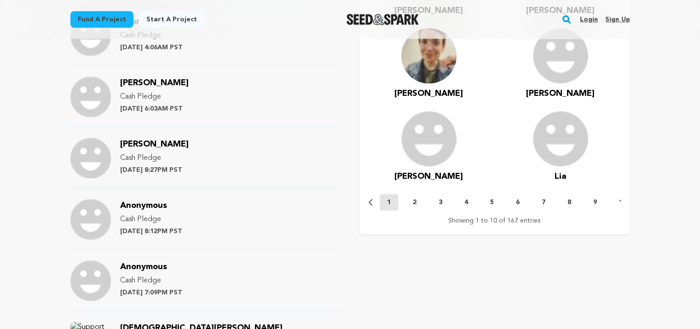
scroll to position [941, 0]
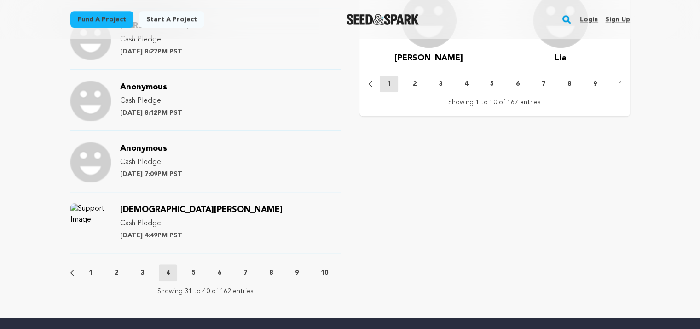
click at [195, 270] on p "5" at bounding box center [194, 272] width 4 height 9
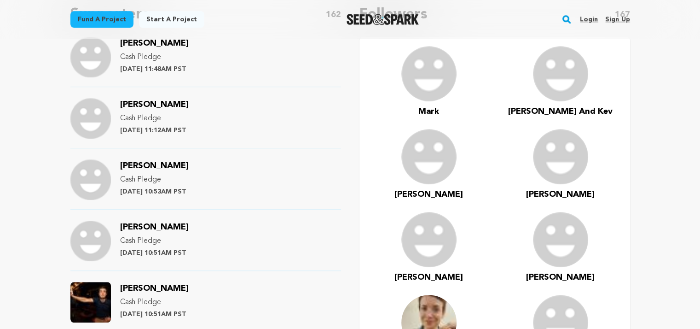
scroll to position [711, 0]
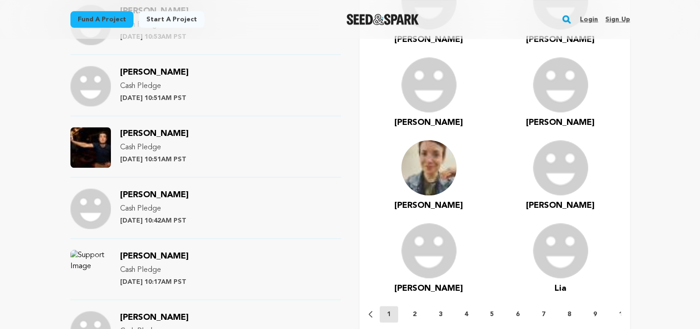
click at [163, 134] on span "Matt Gehring" at bounding box center [154, 133] width 69 height 8
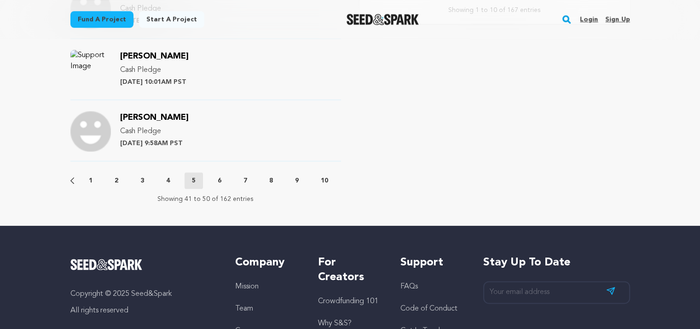
click at [222, 177] on button "6" at bounding box center [219, 180] width 18 height 9
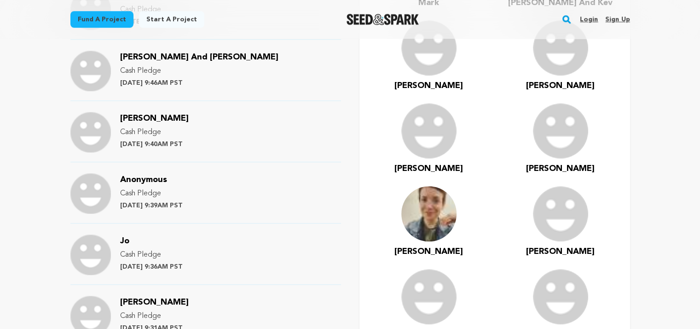
scroll to position [987, 0]
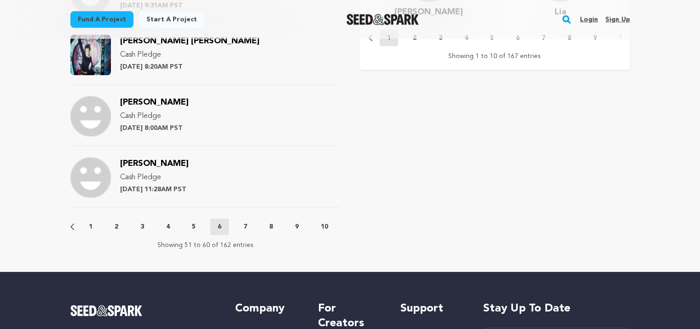
click at [247, 227] on p "7" at bounding box center [246, 226] width 4 height 9
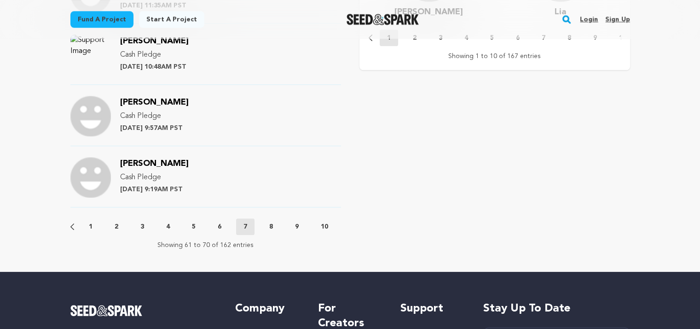
click at [267, 222] on button "8" at bounding box center [271, 226] width 18 height 9
click at [296, 226] on p "9" at bounding box center [297, 226] width 4 height 9
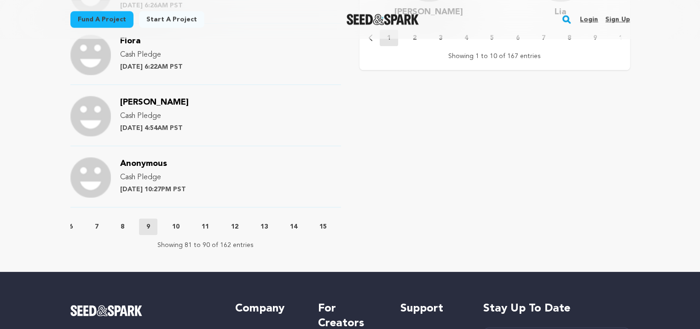
scroll to position [0, 215]
click at [116, 224] on button "10" at bounding box center [113, 226] width 22 height 9
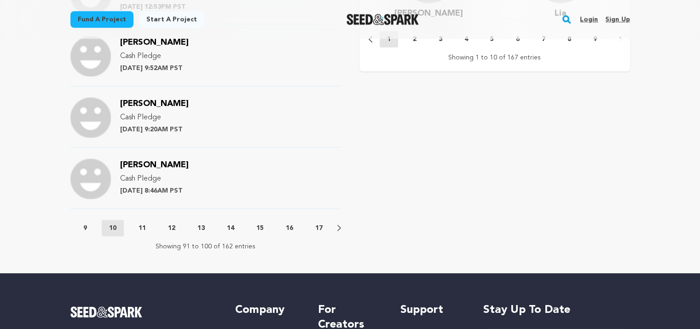
scroll to position [1125, 0]
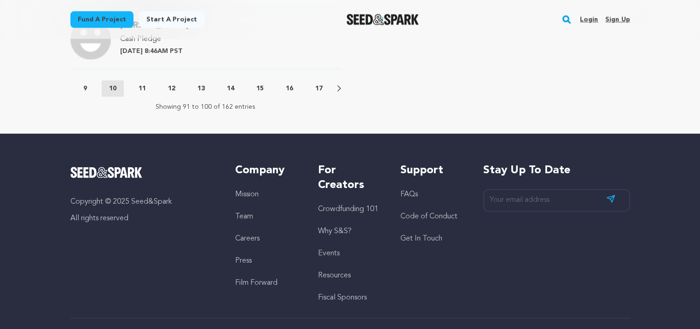
click at [146, 88] on button "11" at bounding box center [142, 88] width 22 height 9
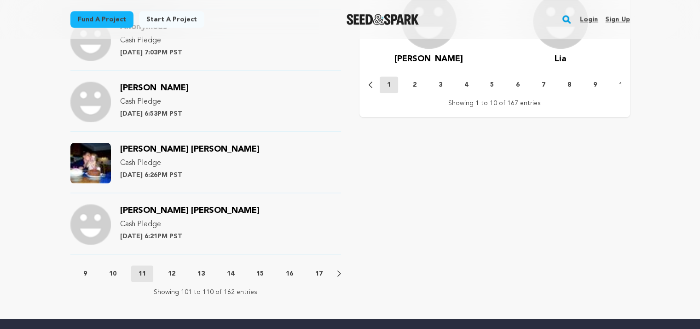
scroll to position [941, 0]
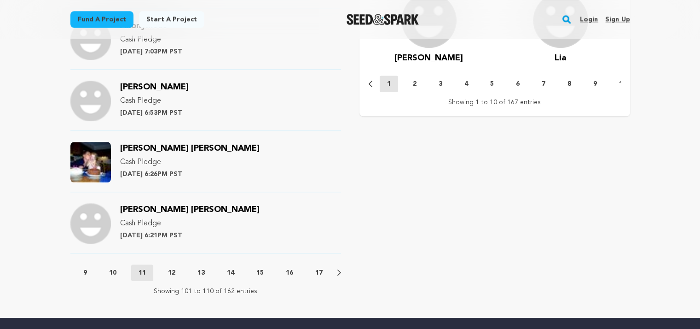
click at [149, 146] on span "Julia Rose Duray" at bounding box center [190, 148] width 140 height 8
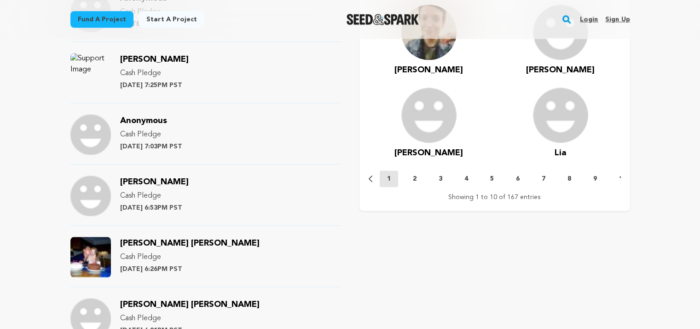
scroll to position [711, 0]
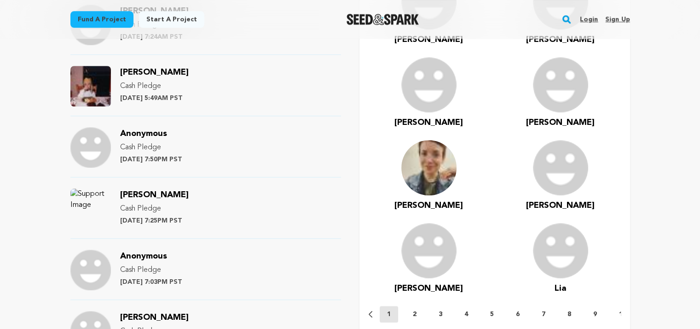
click at [151, 68] on span "Kristen Buckels" at bounding box center [154, 72] width 69 height 8
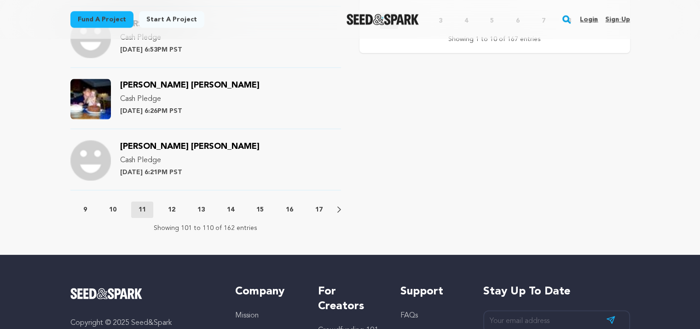
scroll to position [1033, 0]
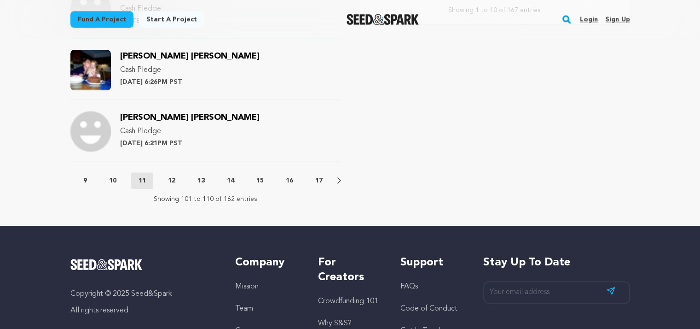
click at [167, 185] on div "Previous 1 2 3 4 5 6 7 8 9 10 11 12 13 14 15 16 17 Next" at bounding box center [205, 180] width 271 height 17
click at [169, 181] on p "12" at bounding box center [171, 180] width 7 height 9
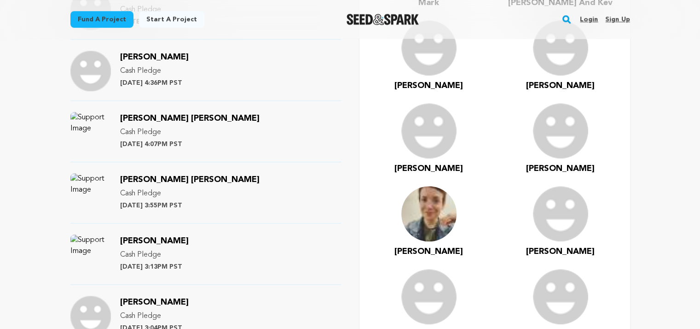
scroll to position [941, 0]
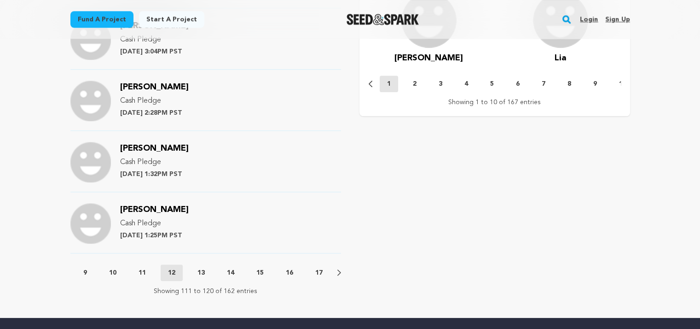
click at [198, 270] on p "13" at bounding box center [201, 272] width 7 height 9
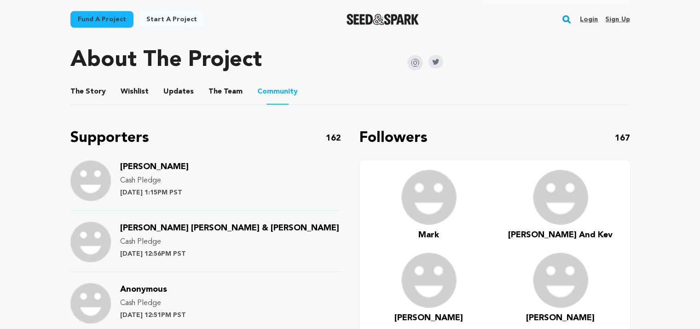
scroll to position [250, 0]
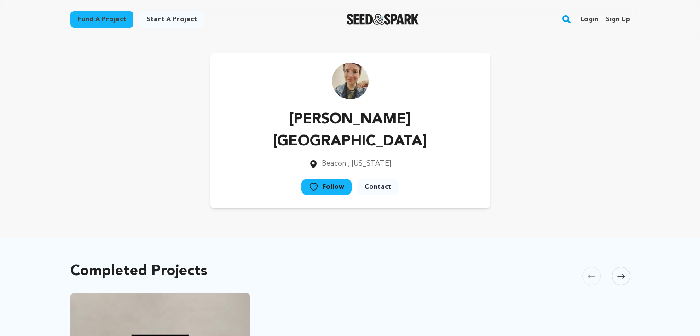
drag, startPoint x: 398, startPoint y: 117, endPoint x: 267, endPoint y: 111, distance: 131.4
click at [244, 111] on div "[PERSON_NAME][GEOGRAPHIC_DATA] [GEOGRAPHIC_DATA] , [US_STATE] Follow" at bounding box center [350, 130] width 280 height 155
copy p "[PERSON_NAME][GEOGRAPHIC_DATA]"
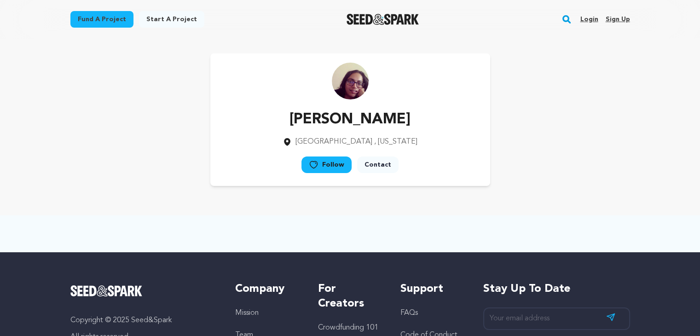
drag, startPoint x: 413, startPoint y: 125, endPoint x: 267, endPoint y: 116, distance: 145.8
click at [267, 116] on div "[PERSON_NAME] [GEOGRAPHIC_DATA] , [US_STATE] Follow" at bounding box center [350, 119] width 280 height 133
copy p "[PERSON_NAME]"
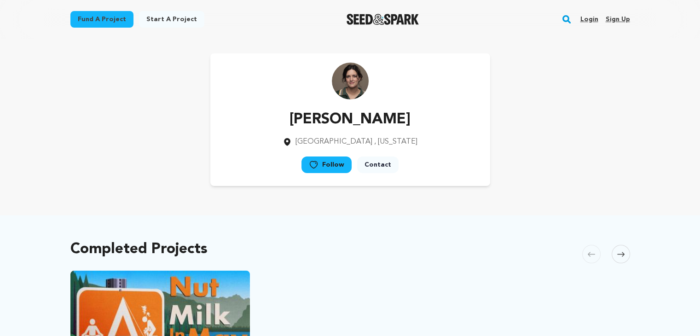
drag, startPoint x: 350, startPoint y: 117, endPoint x: 292, endPoint y: 119, distance: 58.5
click at [292, 119] on div "[PERSON_NAME] [GEOGRAPHIC_DATA] , [US_STATE] Follow" at bounding box center [350, 119] width 280 height 133
copy p "[PERSON_NAME]"
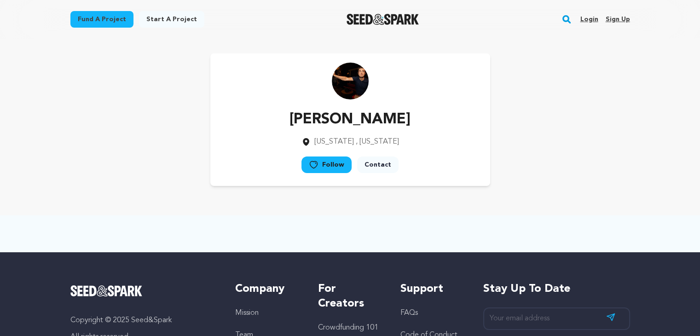
drag, startPoint x: 407, startPoint y: 118, endPoint x: 325, endPoint y: 123, distance: 83.0
click at [325, 123] on div "Matt Gehring New York , New York Follow" at bounding box center [350, 119] width 280 height 133
drag, startPoint x: 301, startPoint y: 119, endPoint x: 401, endPoint y: 125, distance: 100.5
click at [407, 124] on div "Matt Gehring New York , New York Follow" at bounding box center [350, 119] width 280 height 133
copy p "Matt Gehring"
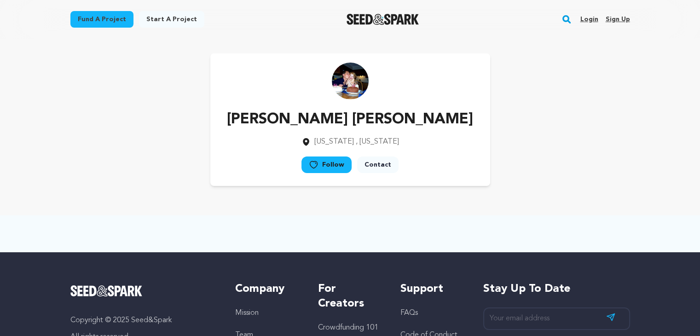
drag, startPoint x: 399, startPoint y: 116, endPoint x: 299, endPoint y: 116, distance: 99.9
click at [280, 116] on div "[PERSON_NAME] [PERSON_NAME] [US_STATE] , [US_STATE] Follow" at bounding box center [350, 119] width 280 height 133
copy p "[PERSON_NAME] [PERSON_NAME]"
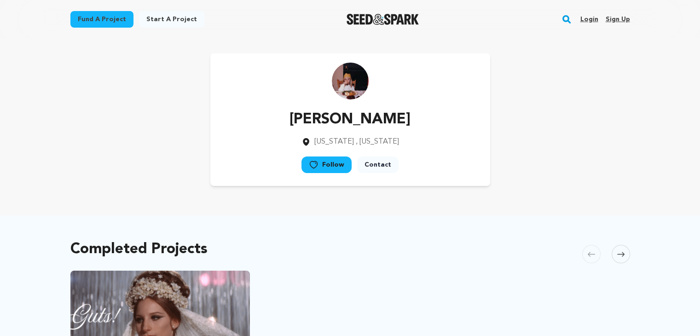
drag, startPoint x: 407, startPoint y: 118, endPoint x: 258, endPoint y: 122, distance: 148.8
click at [258, 122] on div "[PERSON_NAME] [US_STATE] , [US_STATE] Follow" at bounding box center [350, 119] width 280 height 133
copy p "[PERSON_NAME]"
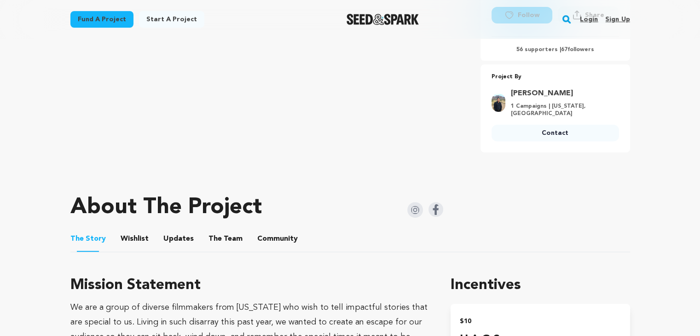
scroll to position [414, 0]
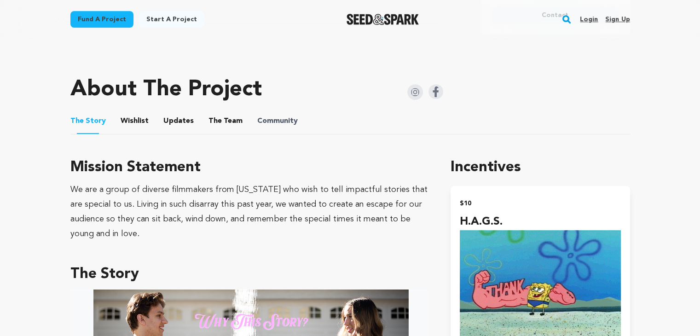
click at [287, 118] on span "Community" at bounding box center [277, 121] width 41 height 11
click at [288, 116] on span "Community" at bounding box center [277, 121] width 41 height 11
drag, startPoint x: 285, startPoint y: 113, endPoint x: 287, endPoint y: 80, distance: 33.7
click at [285, 116] on span "Community" at bounding box center [277, 121] width 41 height 11
click at [284, 116] on span "Community" at bounding box center [277, 121] width 41 height 11
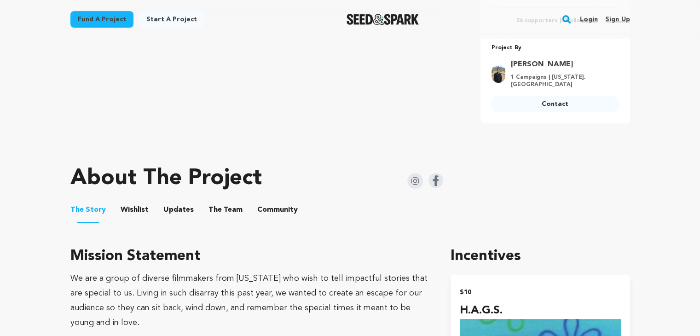
scroll to position [322, 0]
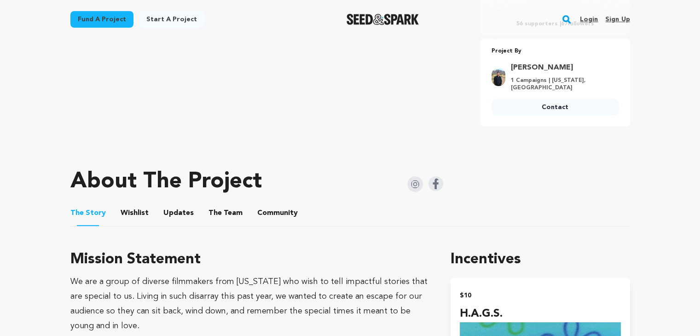
click at [291, 200] on li "Community Community" at bounding box center [277, 213] width 41 height 26
click at [278, 207] on button "Community" at bounding box center [278, 215] width 22 height 22
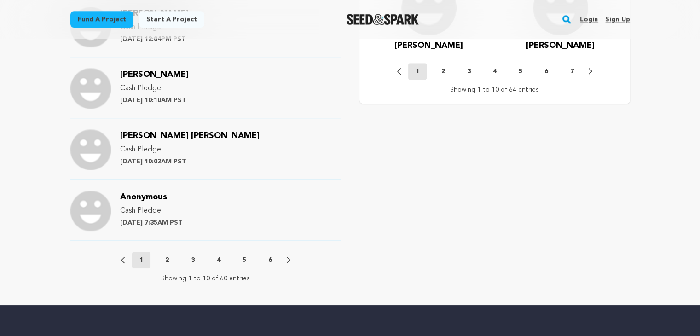
scroll to position [1059, 0]
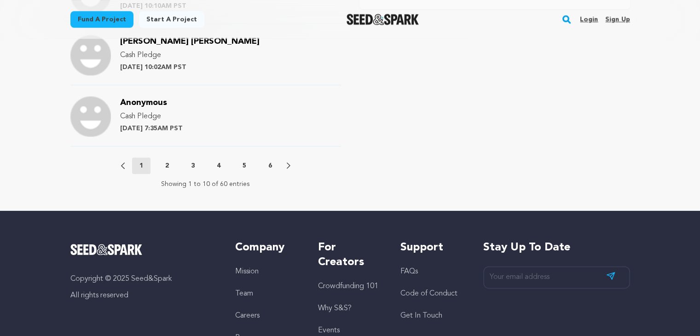
click at [181, 161] on div "Previous 1 2 3 4 5 6 Next" at bounding box center [205, 165] width 169 height 17
click at [169, 161] on button "2" at bounding box center [167, 165] width 18 height 9
click at [188, 161] on button "3" at bounding box center [193, 165] width 18 height 9
click at [212, 161] on button "4" at bounding box center [218, 165] width 18 height 9
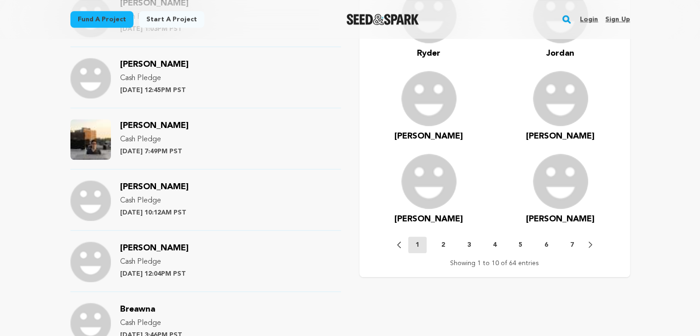
scroll to position [783, 0]
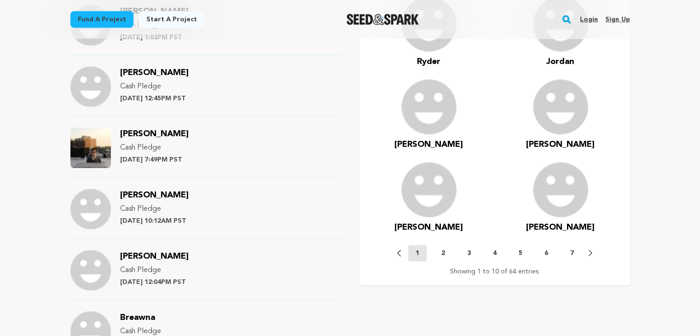
click at [143, 130] on span "McKegg Collins" at bounding box center [154, 134] width 69 height 8
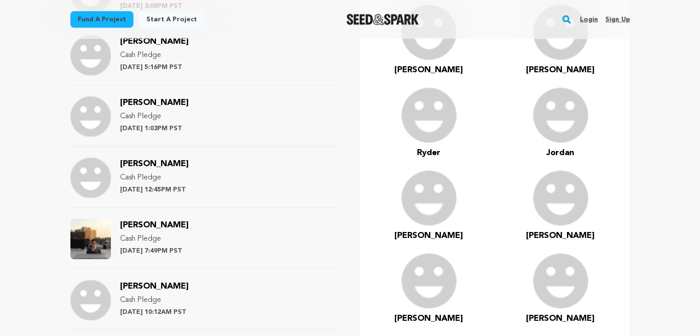
scroll to position [921, 0]
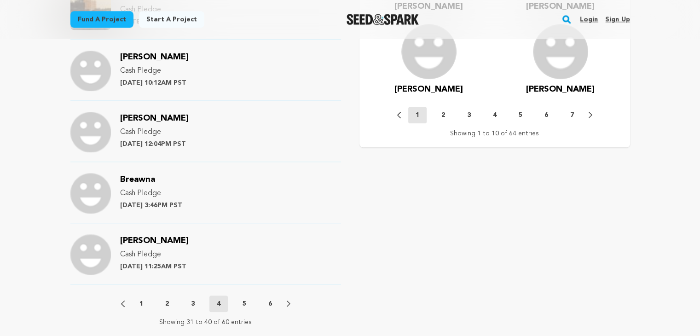
click at [243, 299] on p "5" at bounding box center [245, 303] width 4 height 9
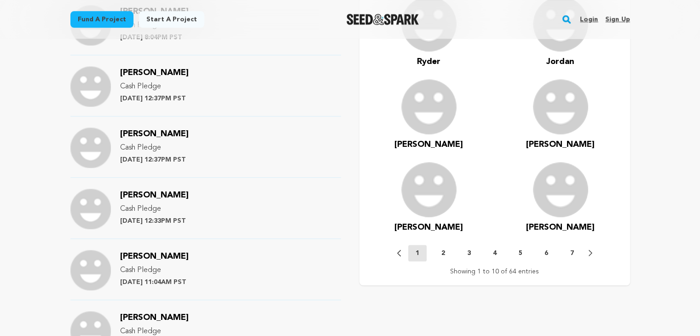
scroll to position [967, 0]
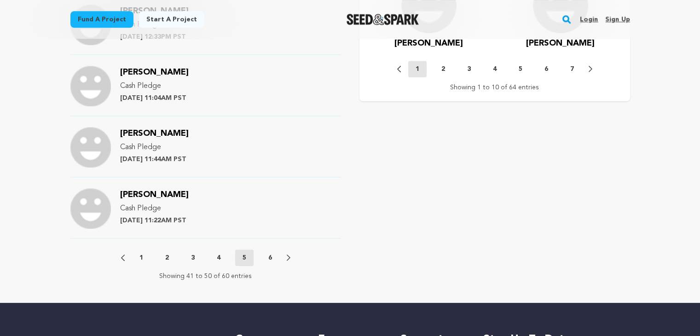
drag, startPoint x: 265, startPoint y: 254, endPoint x: 269, endPoint y: 249, distance: 6.5
click at [265, 254] on div "Previous 1 2 3 4 5 6 Next" at bounding box center [205, 258] width 169 height 17
click at [274, 250] on div "Previous 1 2 3 4 5 6 Next" at bounding box center [205, 258] width 169 height 17
click at [269, 253] on p "6" at bounding box center [270, 257] width 4 height 9
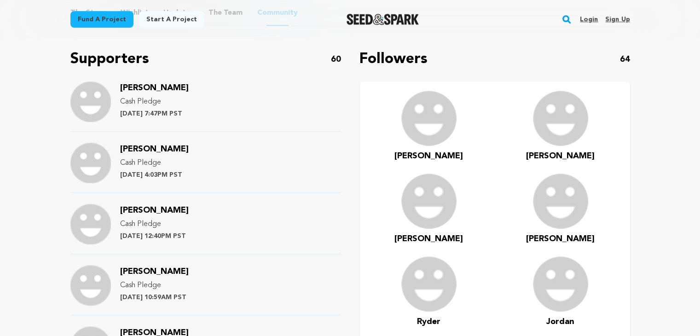
scroll to position [368, 0]
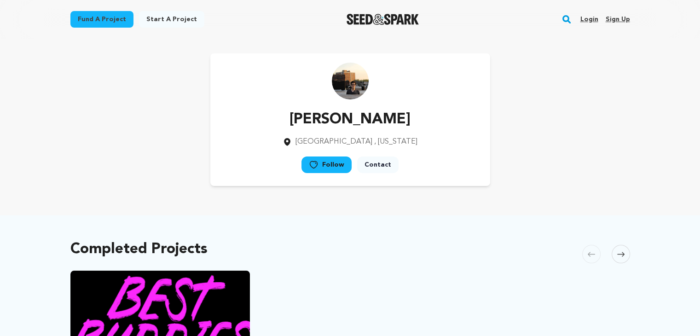
drag, startPoint x: 414, startPoint y: 126, endPoint x: 267, endPoint y: 125, distance: 147.8
click at [267, 125] on div "[PERSON_NAME] [GEOGRAPHIC_DATA] , [US_STATE] Follow" at bounding box center [350, 119] width 280 height 133
copy p "[PERSON_NAME]"
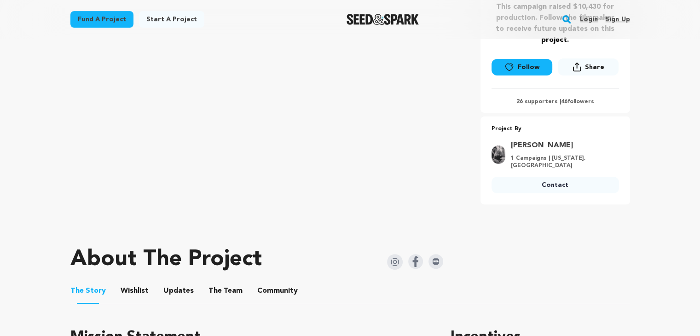
scroll to position [414, 0]
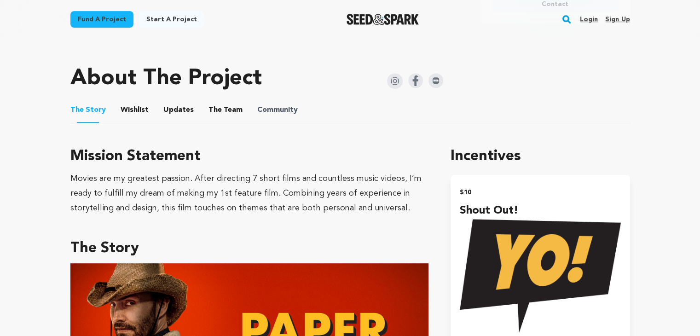
click at [283, 109] on span "Community" at bounding box center [277, 110] width 41 height 11
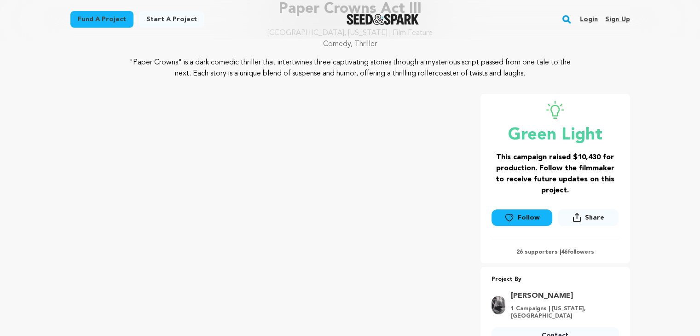
scroll to position [92, 0]
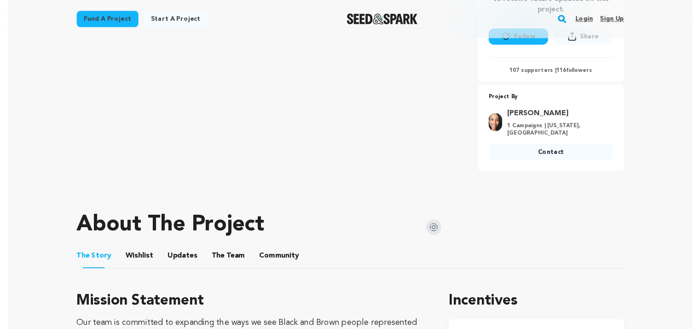
scroll to position [276, 0]
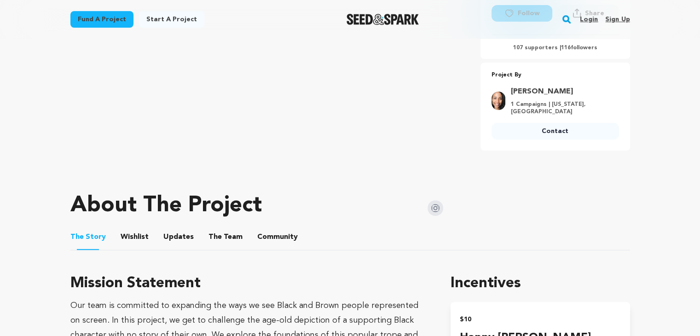
click at [280, 228] on button "Community" at bounding box center [278, 239] width 22 height 22
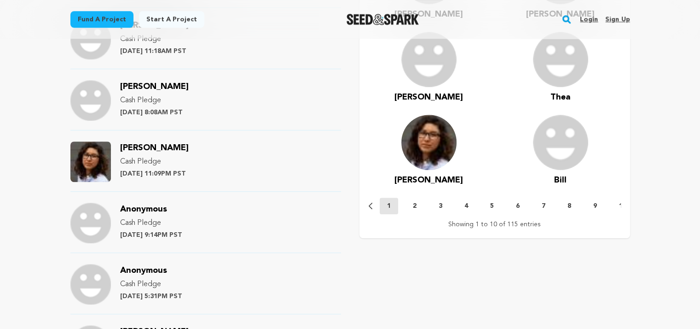
scroll to position [737, 0]
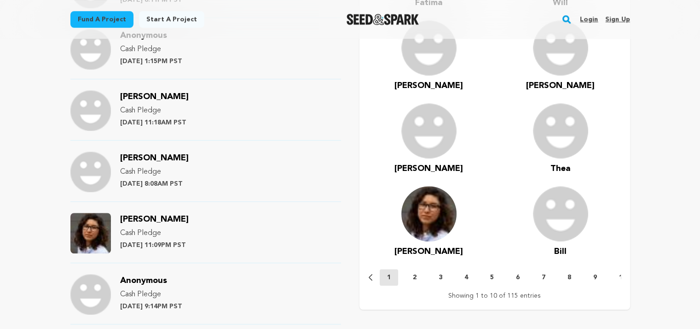
click at [144, 215] on span "[PERSON_NAME]" at bounding box center [154, 219] width 69 height 8
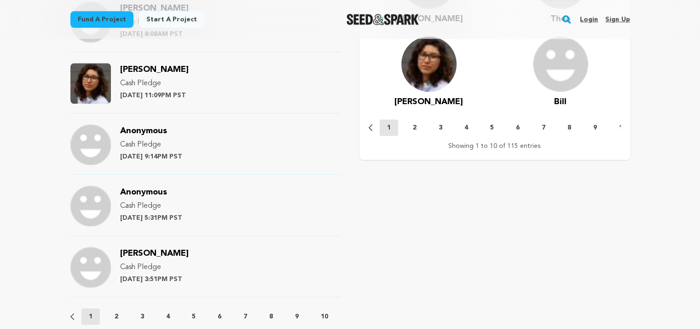
scroll to position [967, 0]
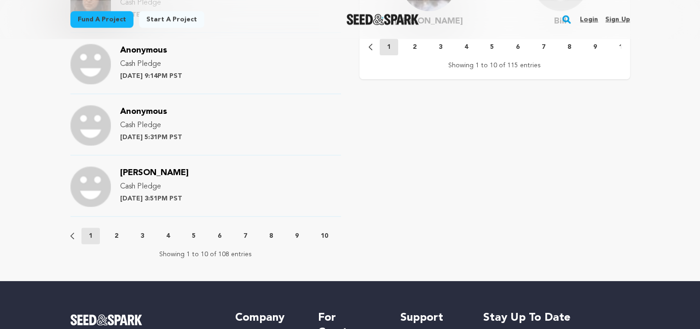
click at [117, 231] on p "2" at bounding box center [117, 235] width 4 height 9
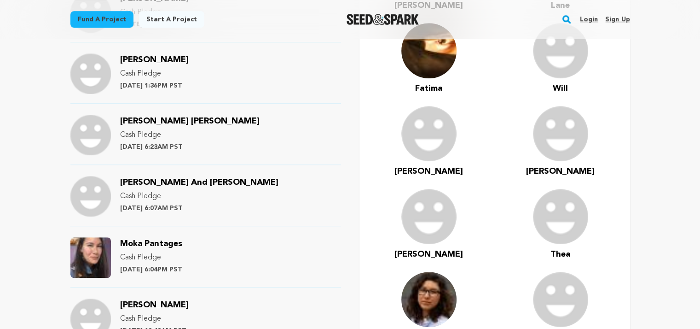
scroll to position [645, 0]
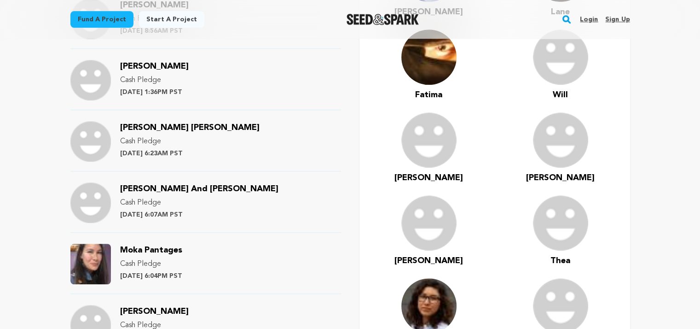
drag, startPoint x: 163, startPoint y: 240, endPoint x: 182, endPoint y: 232, distance: 20.9
click at [163, 246] on span "Moka Pantages" at bounding box center [151, 250] width 62 height 8
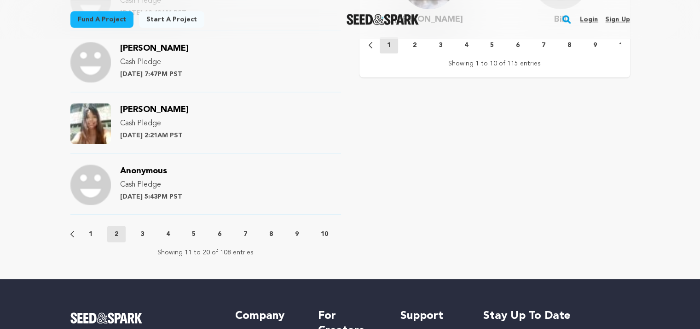
scroll to position [967, 0]
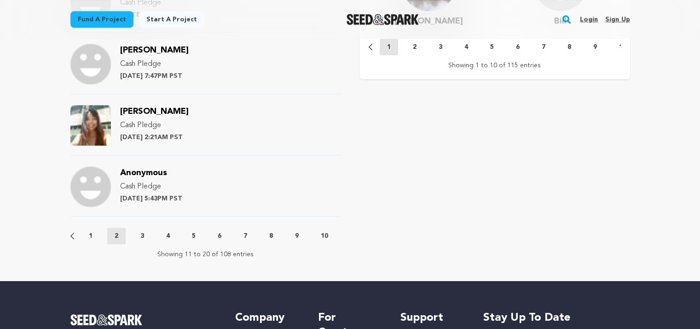
click at [149, 231] on button "3" at bounding box center [142, 235] width 18 height 9
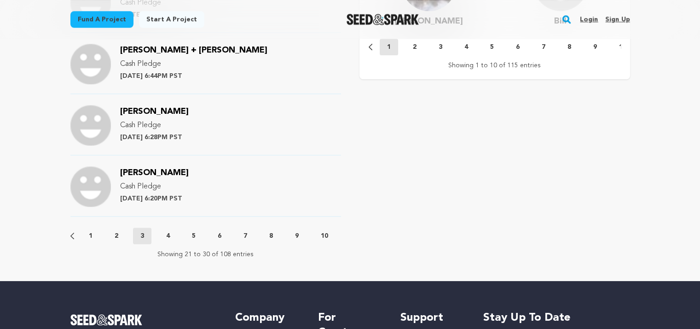
click at [167, 231] on p "4" at bounding box center [168, 235] width 4 height 9
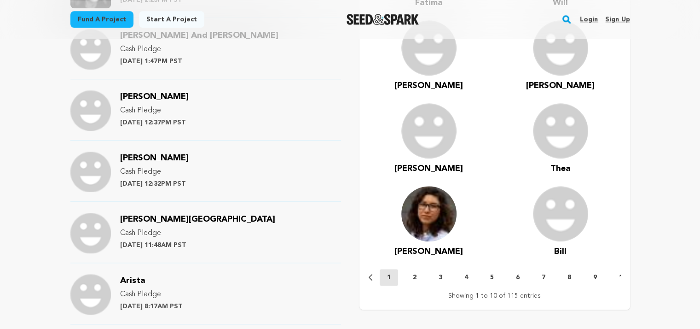
scroll to position [506, 0]
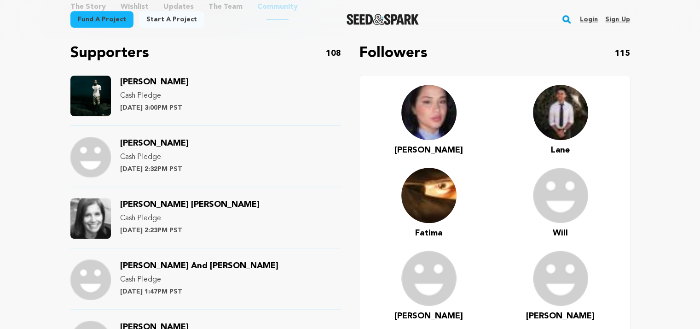
click at [190, 203] on div "[PERSON_NAME] [PERSON_NAME] Cash Pledge [DATE] 2:23PM PST" at bounding box center [190, 218] width 140 height 41
click at [156, 200] on span "[PERSON_NAME] [PERSON_NAME]" at bounding box center [190, 204] width 140 height 8
click at [138, 78] on span "[PERSON_NAME]" at bounding box center [154, 82] width 69 height 8
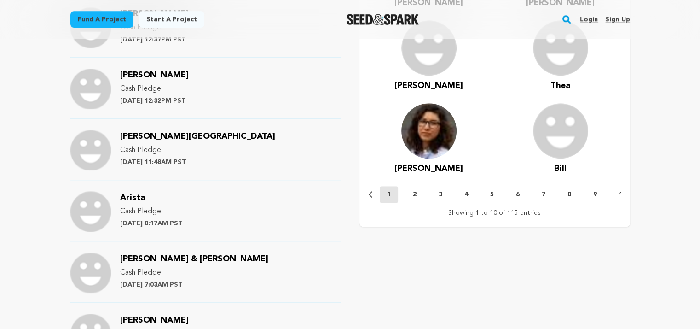
scroll to position [921, 0]
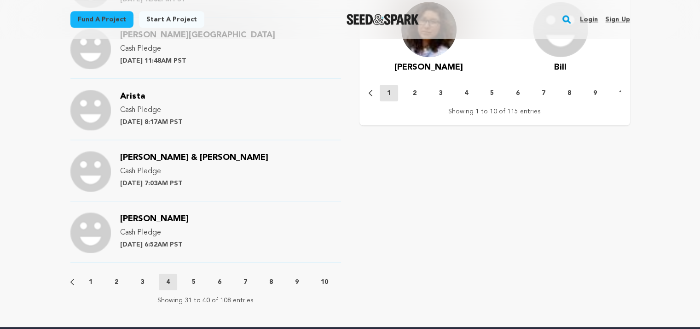
click at [198, 277] on button "5" at bounding box center [194, 281] width 18 height 9
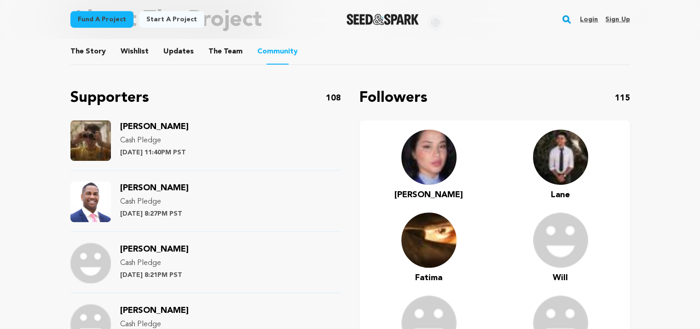
scroll to position [460, 0]
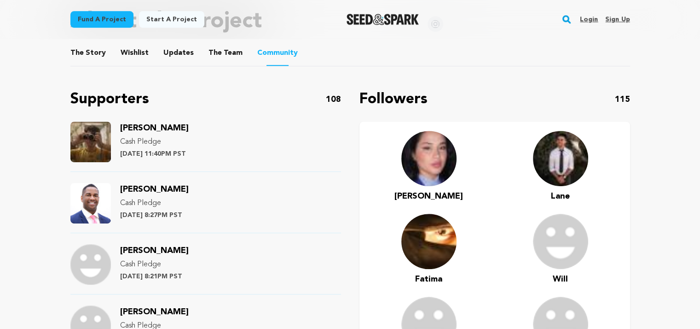
click at [168, 185] on span "[PERSON_NAME]" at bounding box center [154, 189] width 69 height 8
click at [158, 124] on span "Tay Mansmann" at bounding box center [154, 128] width 69 height 8
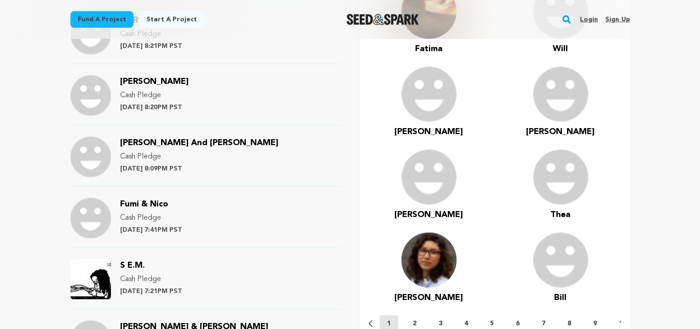
scroll to position [921, 0]
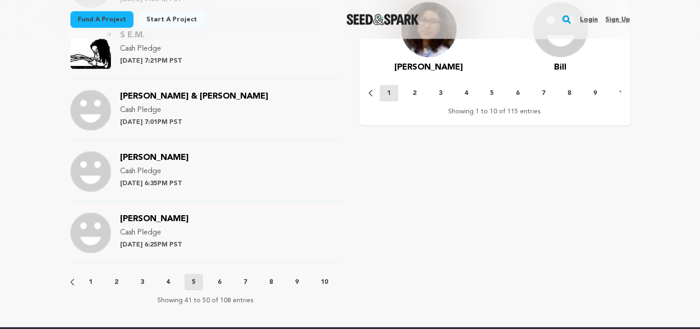
click at [217, 277] on button "6" at bounding box center [219, 281] width 18 height 9
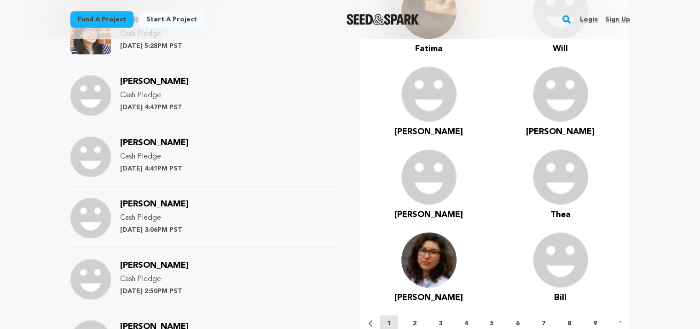
scroll to position [967, 0]
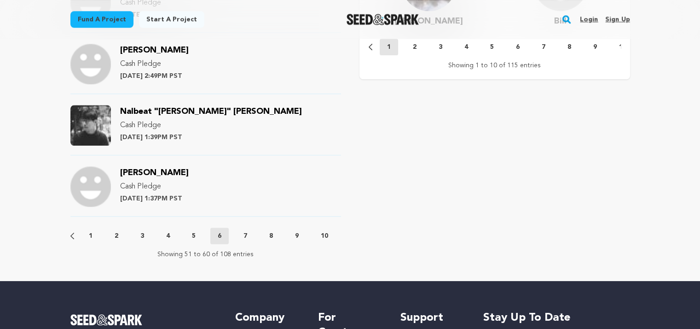
click at [243, 231] on button "7" at bounding box center [245, 235] width 18 height 9
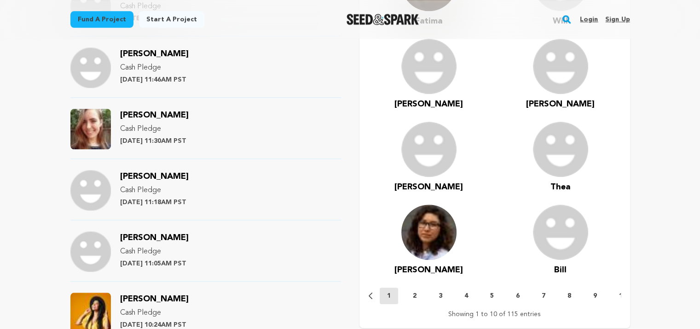
scroll to position [599, 0]
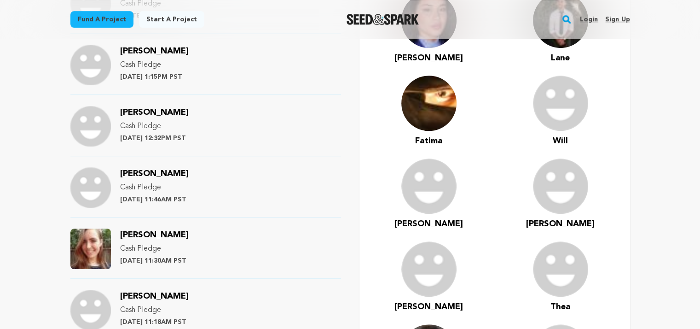
click at [181, 231] on span "Morgan Honaker" at bounding box center [154, 235] width 69 height 8
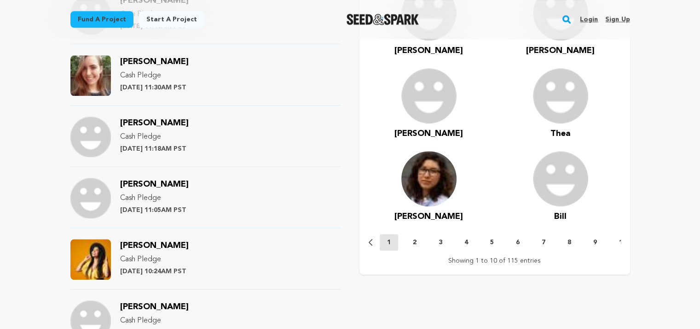
scroll to position [921, 0]
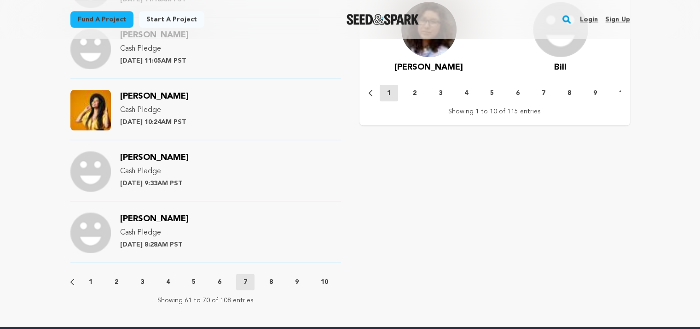
click at [270, 277] on p "8" at bounding box center [271, 281] width 4 height 9
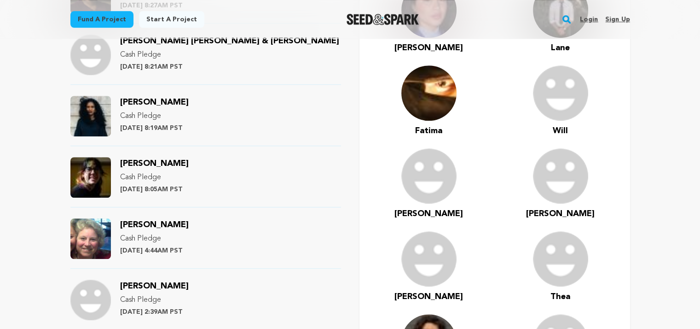
scroll to position [599, 0]
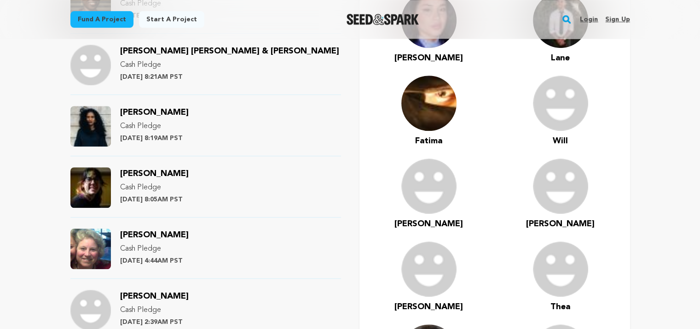
click at [168, 169] on span "Maggie Bailey" at bounding box center [154, 173] width 69 height 8
click at [189, 108] on span "Kelsie Mason Ramos" at bounding box center [154, 112] width 69 height 8
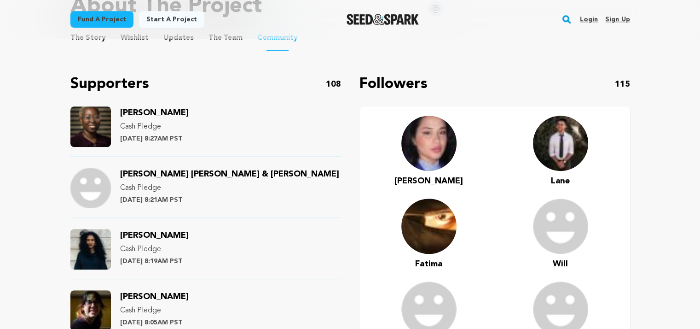
scroll to position [460, 0]
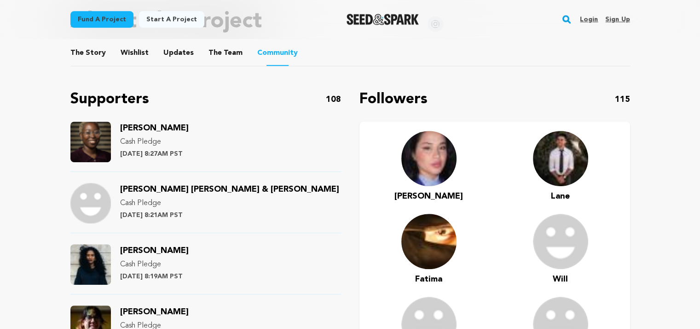
click at [174, 124] on span "Karl-Mary Akre" at bounding box center [154, 128] width 69 height 8
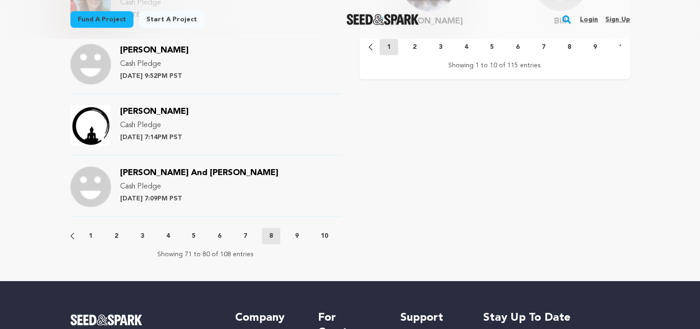
scroll to position [0, 36]
click at [263, 231] on button "9" at bounding box center [262, 235] width 18 height 9
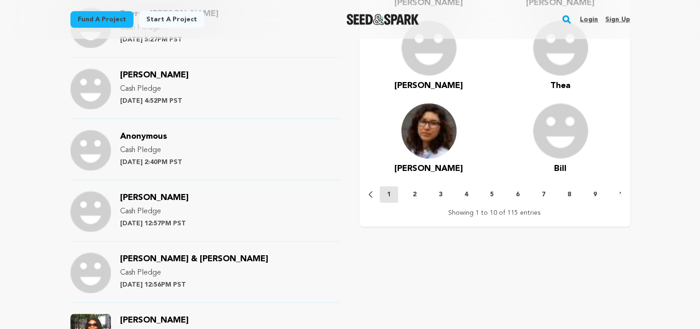
scroll to position [967, 0]
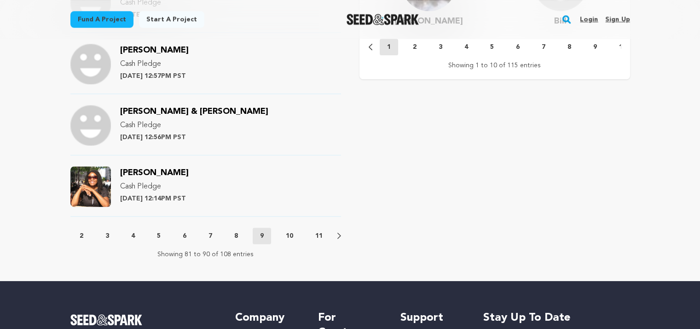
click at [287, 231] on p "10" at bounding box center [289, 235] width 7 height 9
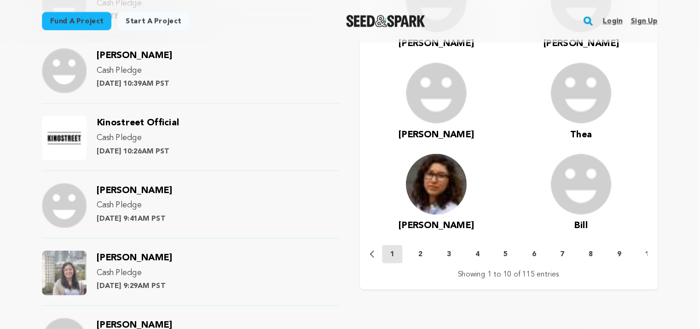
scroll to position [0, 36]
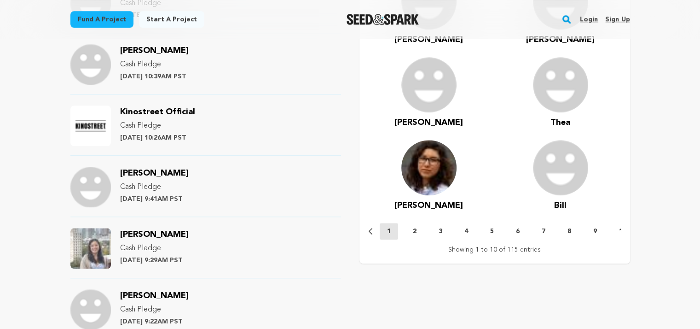
click at [128, 230] on span "Jessica Ayala" at bounding box center [154, 234] width 69 height 8
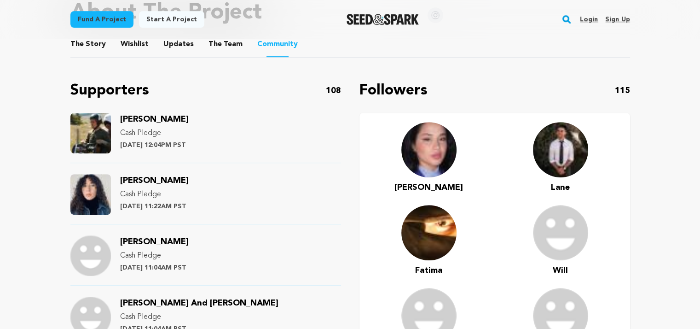
scroll to position [460, 0]
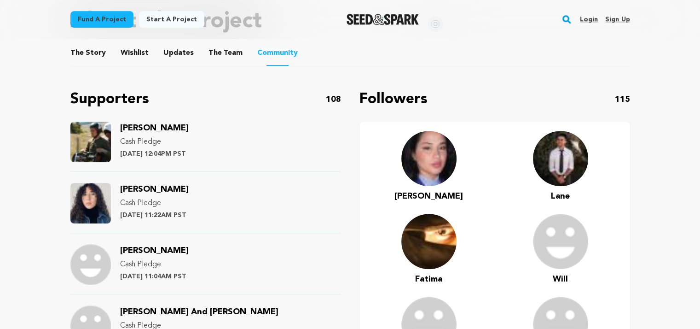
click at [151, 124] on span "Alonso Lujan" at bounding box center [154, 128] width 69 height 8
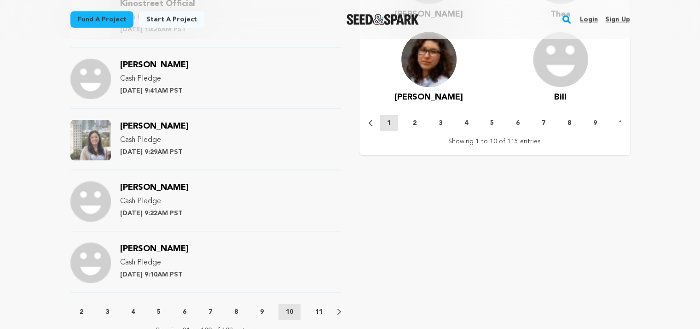
scroll to position [967, 0]
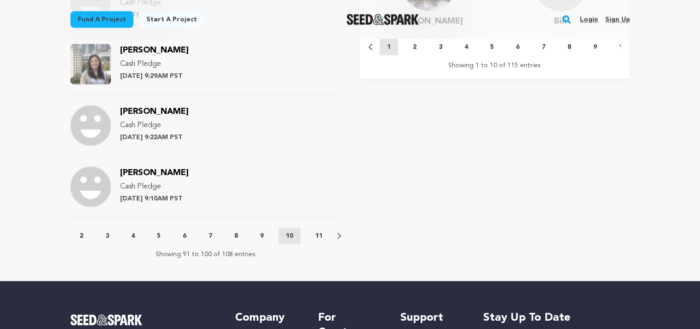
click at [313, 231] on button "11" at bounding box center [319, 235] width 22 height 9
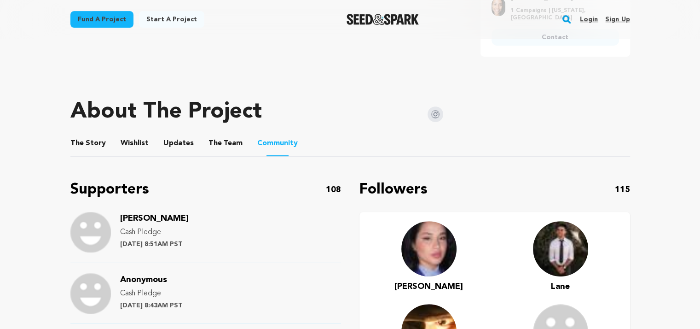
scroll to position [368, 0]
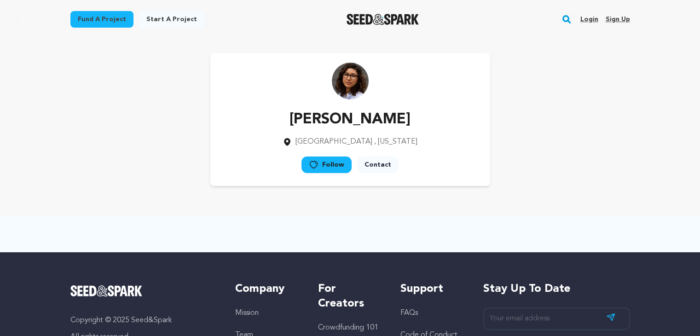
drag, startPoint x: 411, startPoint y: 118, endPoint x: 230, endPoint y: 113, distance: 181.0
click at [230, 113] on div "[PERSON_NAME] [GEOGRAPHIC_DATA] , [US_STATE] Follow" at bounding box center [350, 119] width 280 height 133
copy p "[PERSON_NAME]"
drag, startPoint x: 400, startPoint y: 122, endPoint x: 293, endPoint y: 122, distance: 106.8
click at [293, 122] on div "Moka Pantages [GEOGRAPHIC_DATA] , [US_STATE] Follow" at bounding box center [350, 119] width 280 height 133
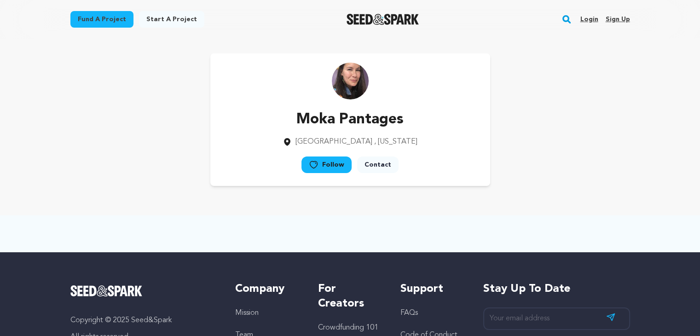
drag, startPoint x: 415, startPoint y: 117, endPoint x: 293, endPoint y: 118, distance: 122.5
click at [293, 118] on div "Moka Pantages [GEOGRAPHIC_DATA] , [US_STATE] Follow" at bounding box center [350, 119] width 280 height 133
copy p "Moka Pantages"
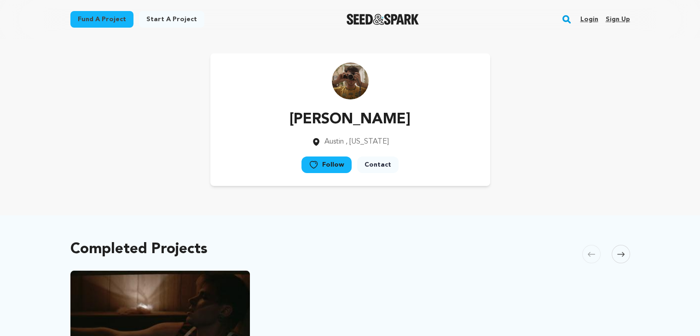
drag, startPoint x: 403, startPoint y: 119, endPoint x: 309, endPoint y: 109, distance: 94.5
click at [297, 110] on div "[PERSON_NAME] [GEOGRAPHIC_DATA] , [US_STATE] Follow" at bounding box center [350, 119] width 280 height 133
copy p "[PERSON_NAME]"
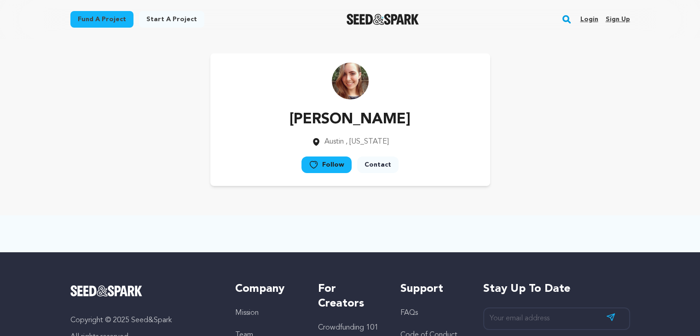
drag, startPoint x: 409, startPoint y: 115, endPoint x: 296, endPoint y: 119, distance: 113.8
click at [296, 119] on div "[PERSON_NAME] [GEOGRAPHIC_DATA] , [US_STATE] Follow" at bounding box center [350, 119] width 280 height 133
copy p "[PERSON_NAME]"
drag, startPoint x: 411, startPoint y: 133, endPoint x: 301, endPoint y: 116, distance: 110.8
click at [301, 116] on div "[PERSON_NAME] [GEOGRAPHIC_DATA] , [US_STATE] Follow" at bounding box center [350, 119] width 280 height 133
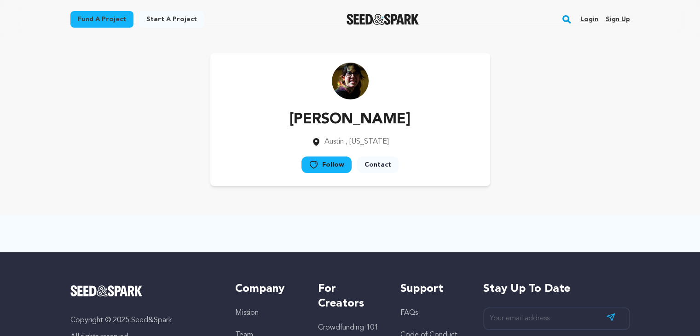
click at [301, 116] on p "Maggie Bailey" at bounding box center [350, 120] width 121 height 22
drag, startPoint x: 300, startPoint y: 116, endPoint x: 374, endPoint y: 118, distance: 74.2
click at [374, 118] on div "Maggie Bailey Austin , Texas Follow" at bounding box center [350, 119] width 280 height 133
drag, startPoint x: 423, startPoint y: 116, endPoint x: 274, endPoint y: 116, distance: 148.3
click at [274, 116] on div "[PERSON_NAME] [GEOGRAPHIC_DATA] , [US_STATE] Follow" at bounding box center [350, 119] width 280 height 133
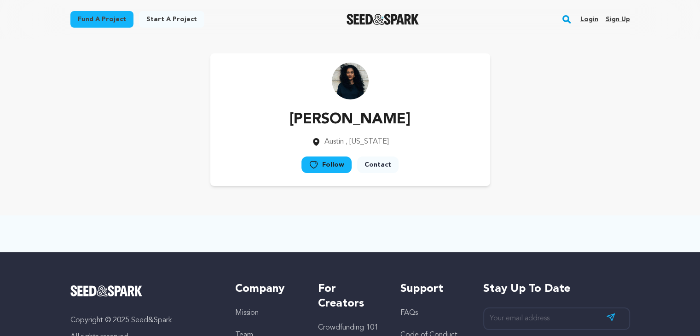
copy p "[PERSON_NAME]"
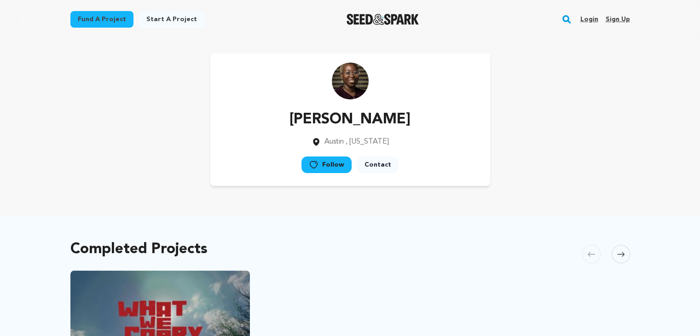
drag, startPoint x: 349, startPoint y: 116, endPoint x: 267, endPoint y: 116, distance: 81.5
click at [267, 116] on div "[PERSON_NAME] [GEOGRAPHIC_DATA] , [US_STATE] Follow" at bounding box center [350, 119] width 280 height 133
copy p "Karl-Mary Akre"
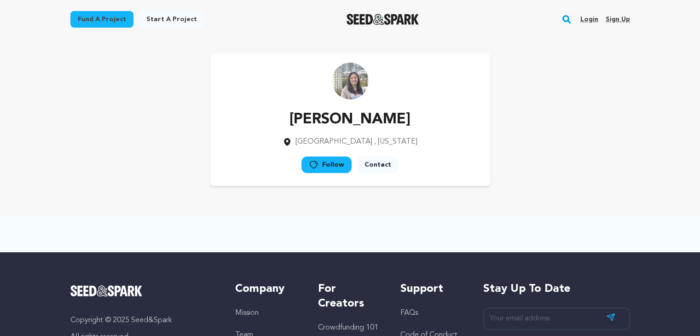
drag, startPoint x: 400, startPoint y: 127, endPoint x: 279, endPoint y: 124, distance: 121.1
click at [279, 124] on div "Jessica Ayala Los Angeles , California Follow" at bounding box center [350, 119] width 280 height 133
copy p "Jessica Ayala"
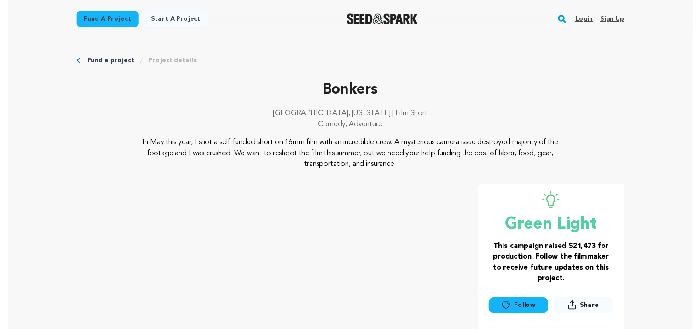
scroll to position [322, 0]
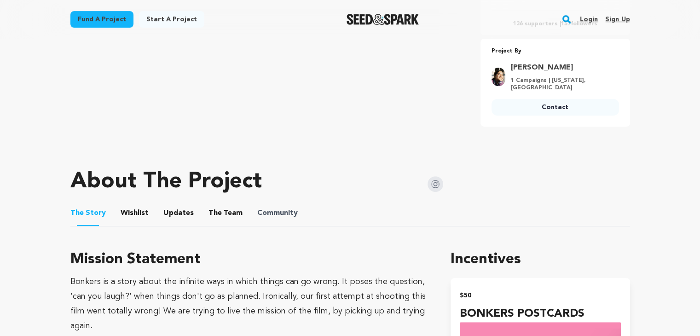
click at [257, 218] on span "Community" at bounding box center [277, 213] width 41 height 11
click at [281, 216] on button "Community" at bounding box center [278, 215] width 22 height 22
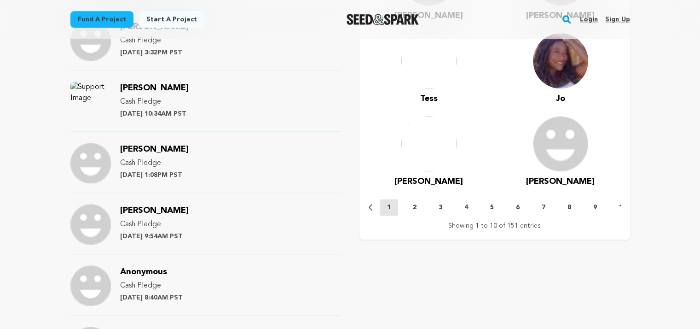
scroll to position [1059, 0]
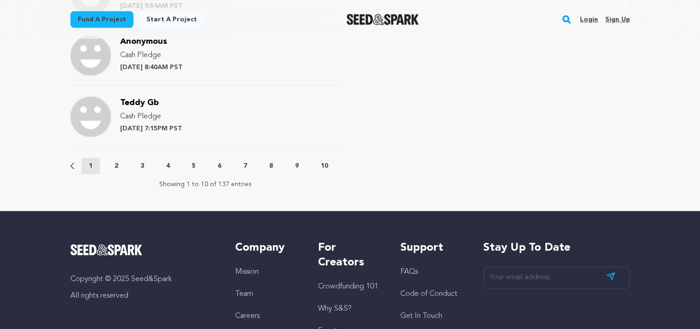
click at [113, 164] on button "2" at bounding box center [116, 165] width 18 height 9
click at [135, 161] on button "3" at bounding box center [142, 165] width 18 height 9
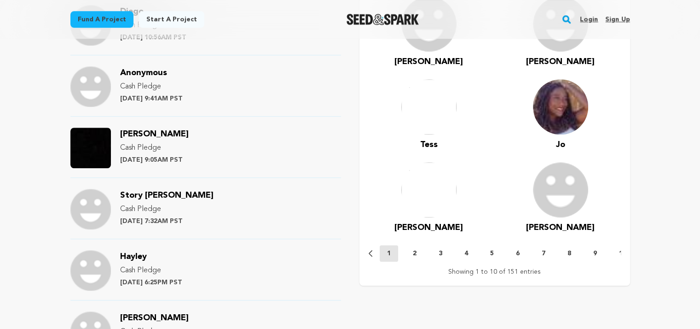
scroll to position [1013, 0]
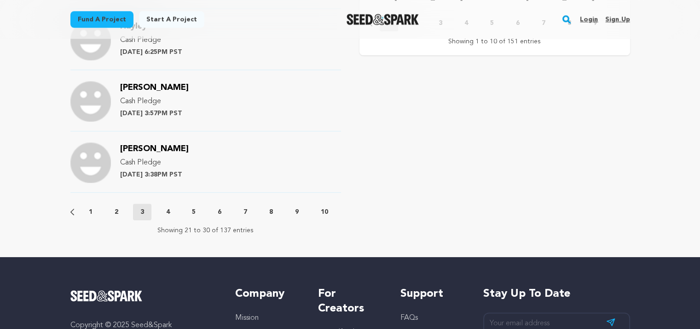
click at [165, 205] on div "Previous 1 2 3 4 5 6 7 8 9 10 11 12 13 14 Next" at bounding box center [205, 211] width 271 height 17
click at [167, 211] on p "4" at bounding box center [168, 211] width 4 height 9
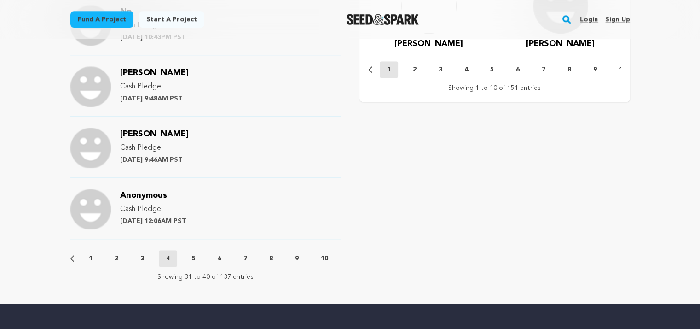
scroll to position [967, 0]
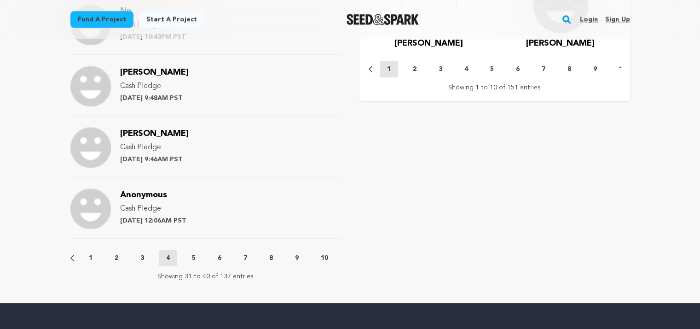
click at [198, 256] on button "5" at bounding box center [194, 257] width 18 height 9
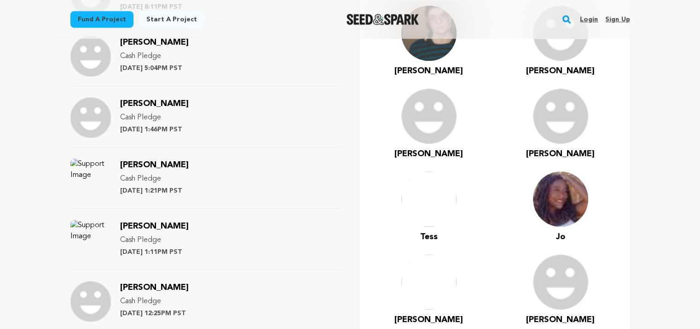
scroll to position [921, 0]
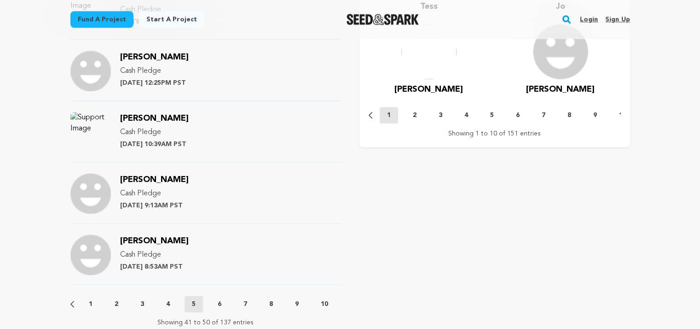
click at [222, 299] on button "6" at bounding box center [219, 303] width 18 height 9
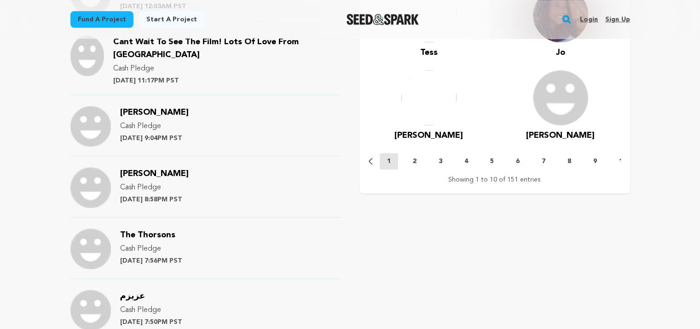
scroll to position [1013, 0]
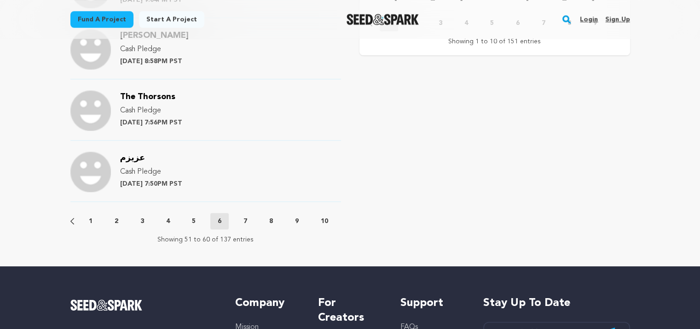
click at [241, 216] on button "7" at bounding box center [245, 220] width 18 height 9
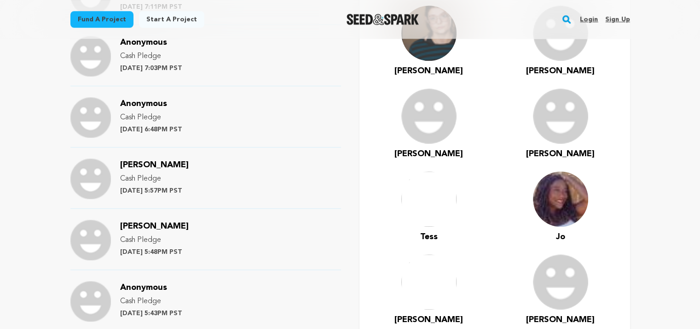
scroll to position [921, 0]
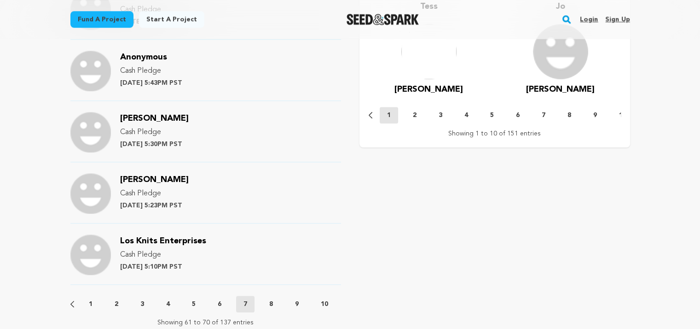
click at [274, 302] on button "8" at bounding box center [271, 303] width 18 height 9
click at [298, 304] on p "9" at bounding box center [297, 303] width 4 height 9
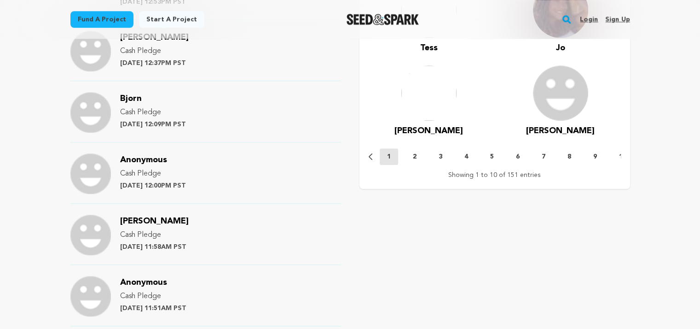
scroll to position [967, 0]
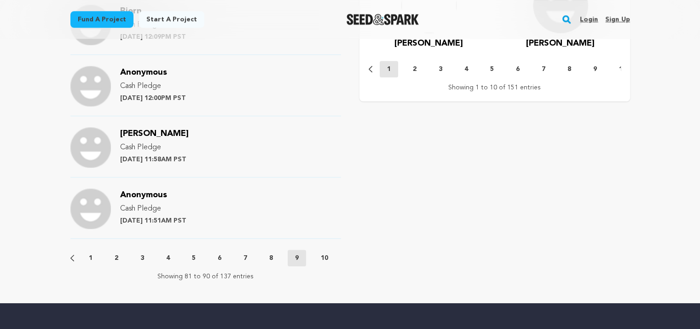
click at [331, 256] on button "10" at bounding box center [325, 257] width 22 height 9
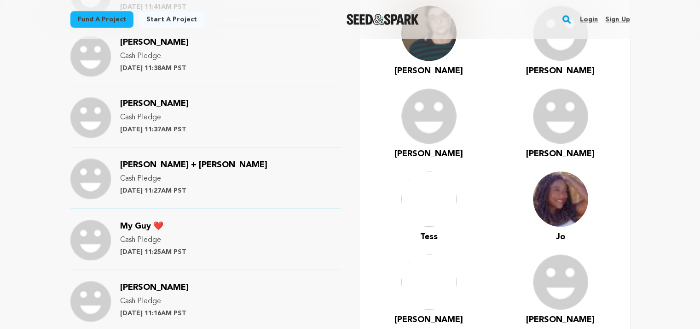
scroll to position [414, 0]
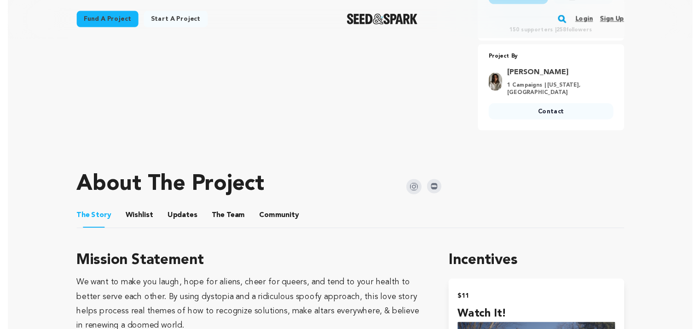
scroll to position [276, 0]
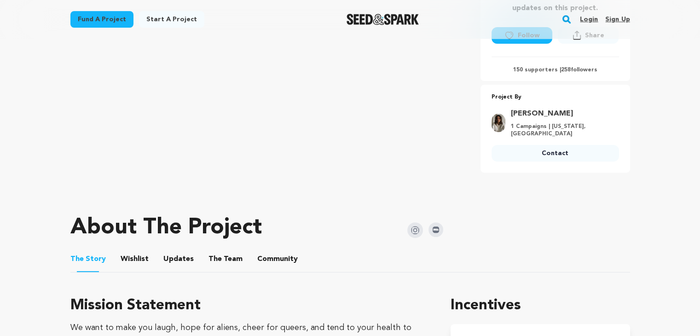
click at [268, 253] on button "Community" at bounding box center [278, 261] width 22 height 22
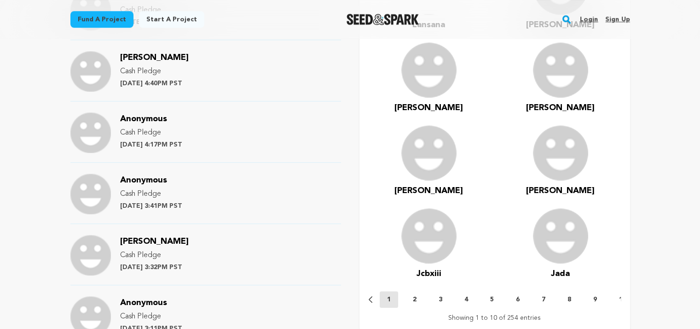
scroll to position [967, 0]
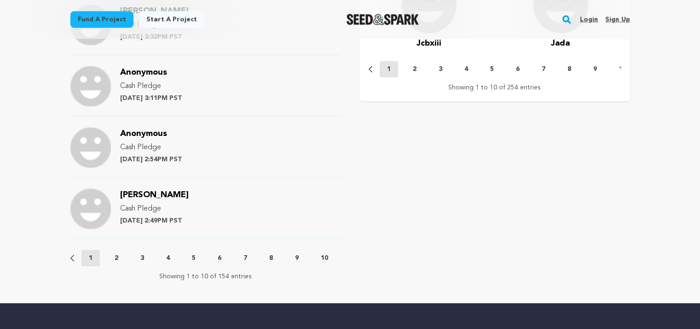
click at [117, 255] on p "2" at bounding box center [117, 257] width 4 height 9
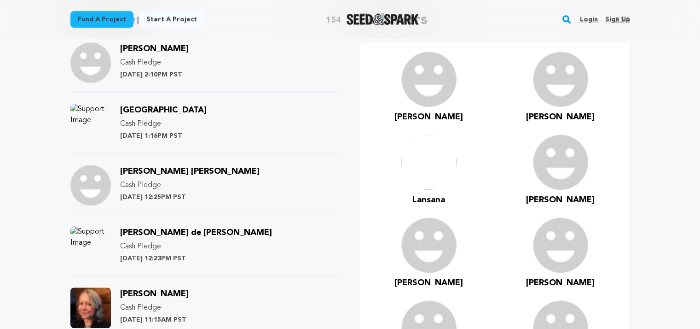
scroll to position [737, 0]
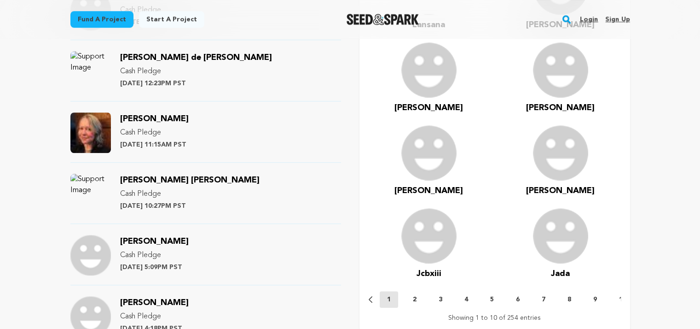
click at [176, 121] on span "Dawn Mikkelson" at bounding box center [154, 119] width 69 height 8
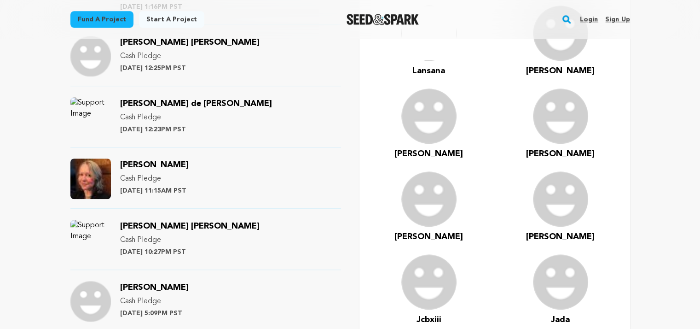
scroll to position [921, 0]
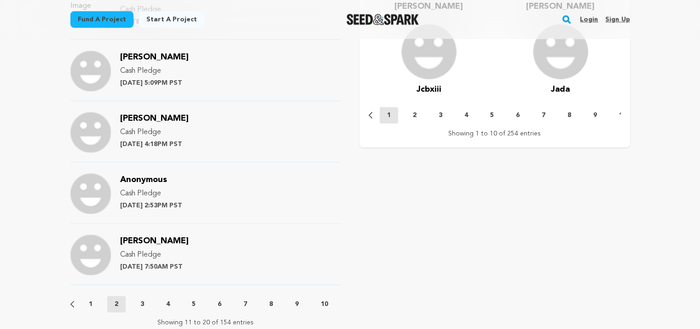
click at [138, 306] on button "3" at bounding box center [142, 303] width 18 height 9
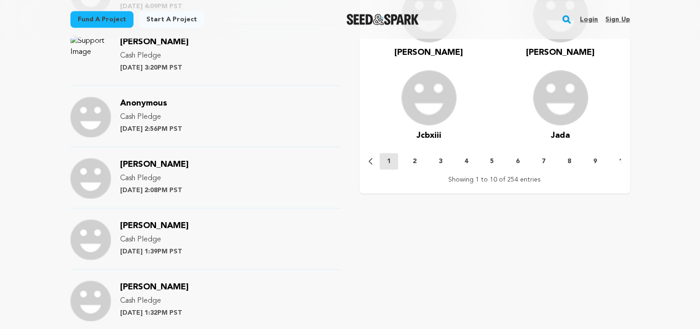
scroll to position [1105, 0]
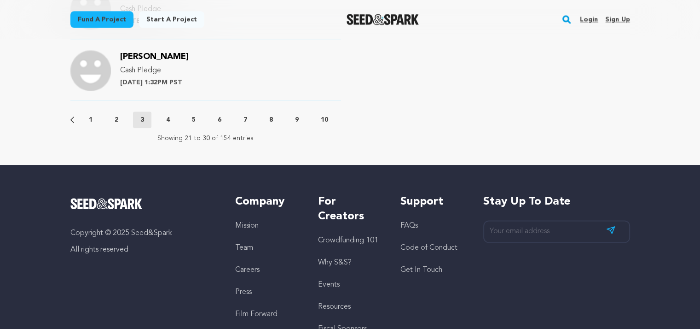
click at [173, 117] on button "4" at bounding box center [168, 119] width 18 height 9
click at [192, 116] on p "5" at bounding box center [194, 119] width 4 height 9
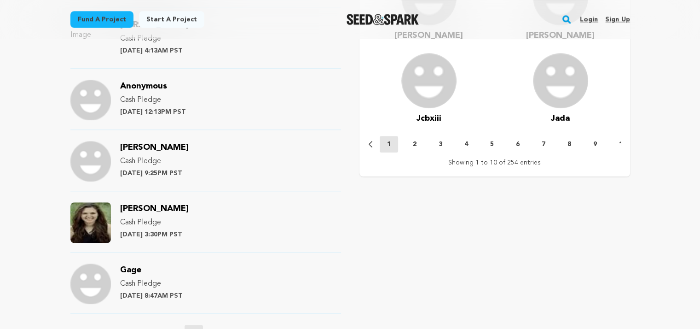
scroll to position [921, 0]
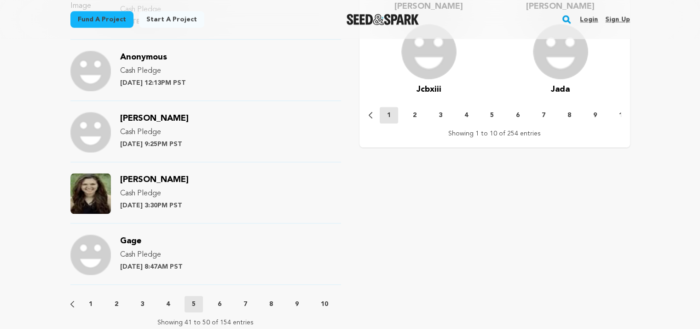
click at [155, 180] on span "Elyse Forbes" at bounding box center [154, 179] width 69 height 8
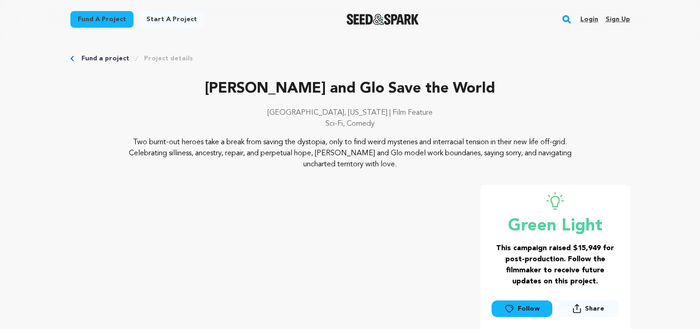
scroll to position [0, 0]
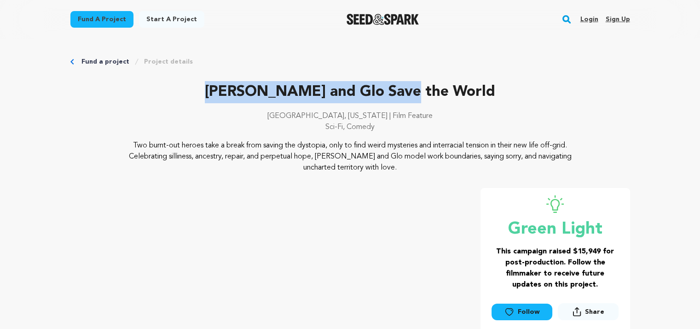
drag, startPoint x: 475, startPoint y: 84, endPoint x: 244, endPoint y: 81, distance: 230.7
click at [244, 81] on p "Pat and Glo Save the World" at bounding box center [350, 92] width 560 height 22
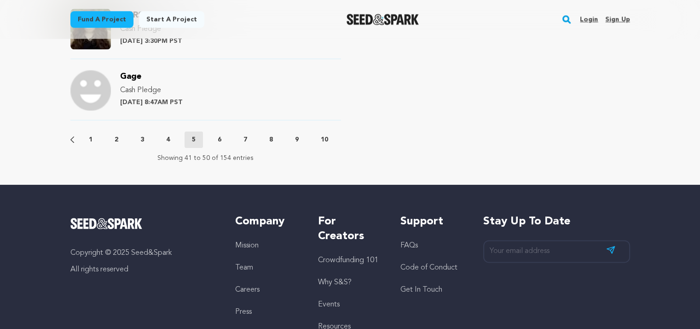
scroll to position [952, 0]
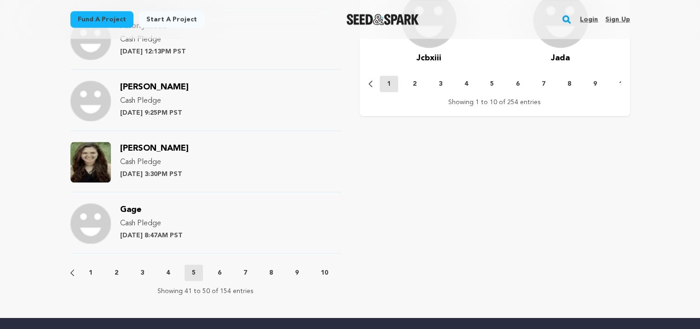
click at [221, 268] on p "6" at bounding box center [220, 272] width 4 height 9
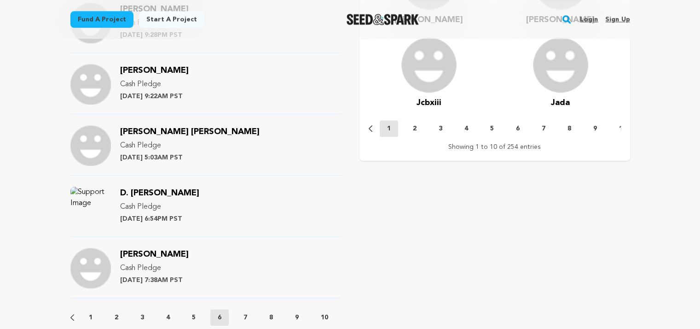
scroll to position [1090, 0]
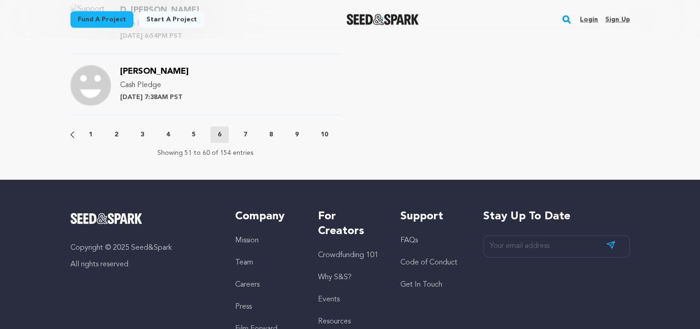
click at [242, 136] on button "7" at bounding box center [245, 134] width 18 height 9
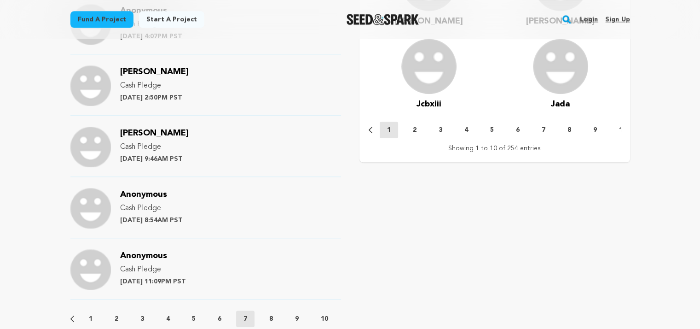
scroll to position [1136, 0]
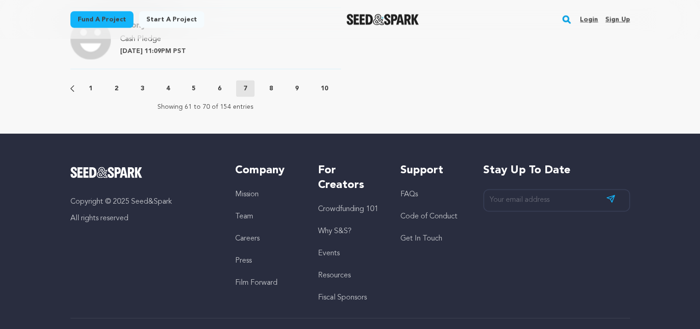
click at [276, 94] on div "Previous 1 2 3 4 5 6 7 8 9 10 11 12 13 14 15 16 Next" at bounding box center [205, 88] width 271 height 17
click at [275, 93] on div "Previous 1 2 3 4 5 6 7 8 9 10 11 12 13 14 15 16 Next" at bounding box center [205, 88] width 271 height 17
click at [273, 91] on p "8" at bounding box center [271, 88] width 4 height 9
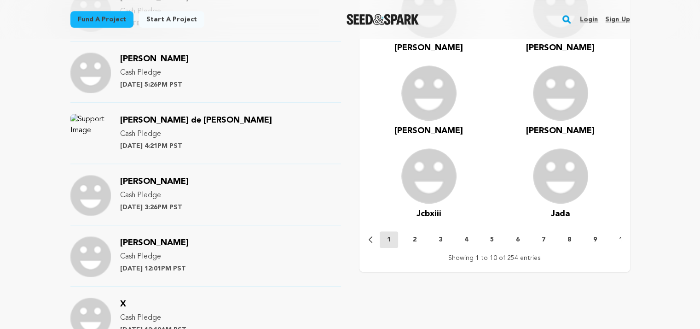
scroll to position [998, 0]
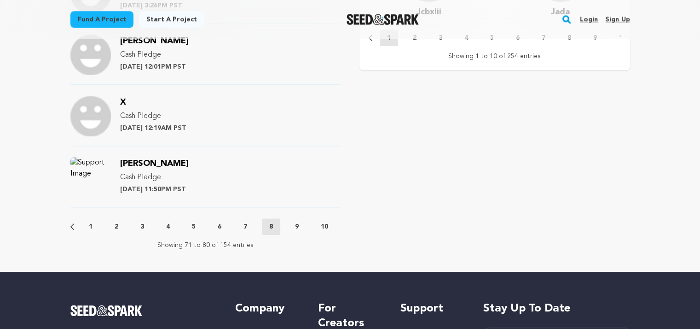
click at [305, 224] on button "9" at bounding box center [297, 226] width 18 height 9
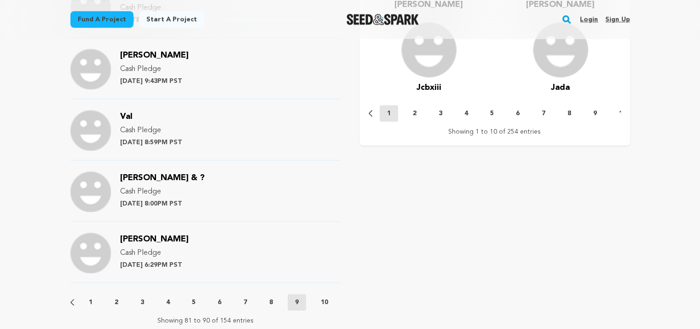
scroll to position [1090, 0]
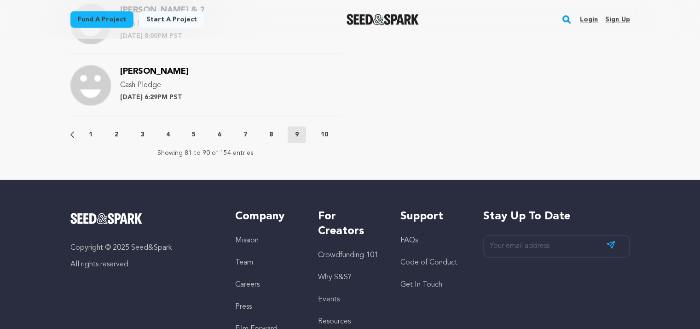
click at [326, 133] on p "10" at bounding box center [324, 134] width 7 height 9
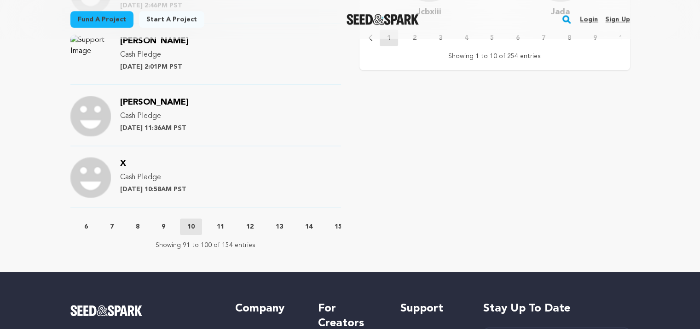
scroll to position [0, 185]
click at [171, 224] on p "11" at bounding box center [171, 226] width 7 height 9
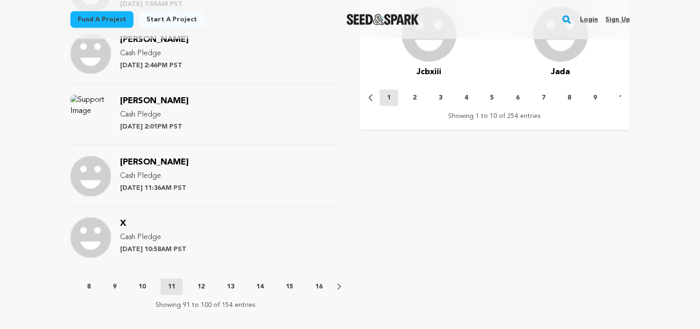
scroll to position [1090, 0]
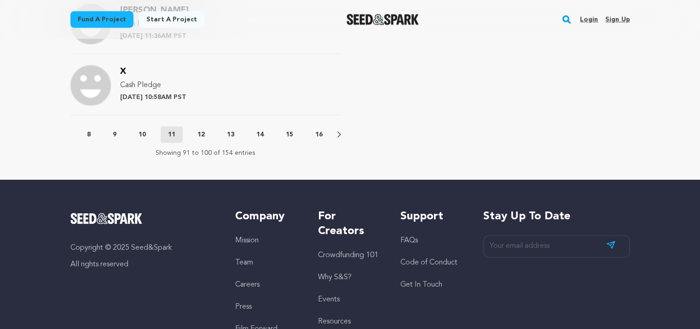
click at [197, 126] on div "Previous 1 2 3 4 5 6 7 8 9 10 11 12 13 14 15 16 Next" at bounding box center [205, 134] width 271 height 17
click at [203, 132] on p "12" at bounding box center [201, 134] width 7 height 9
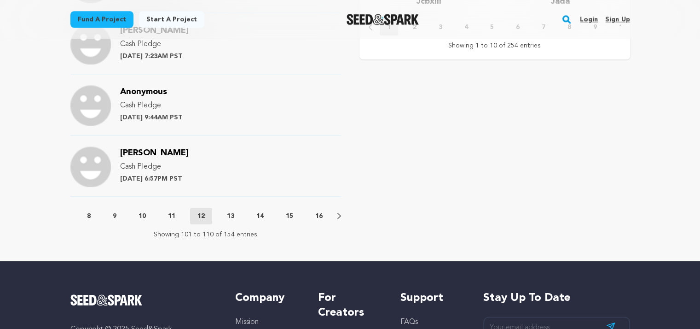
scroll to position [1136, 0]
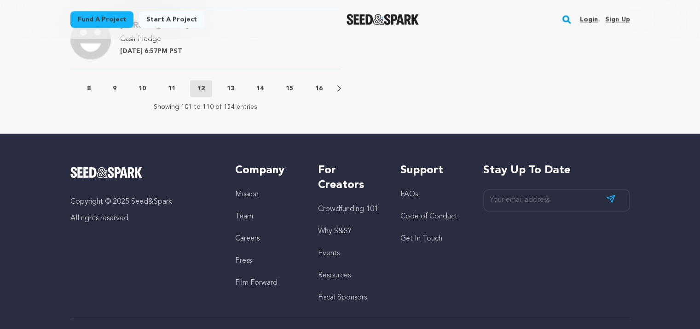
click at [229, 88] on p "13" at bounding box center [230, 88] width 7 height 9
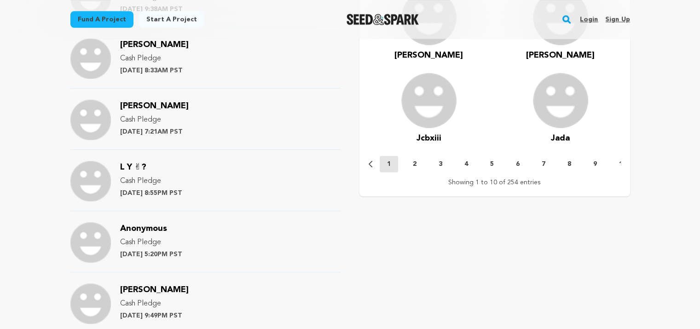
scroll to position [1044, 0]
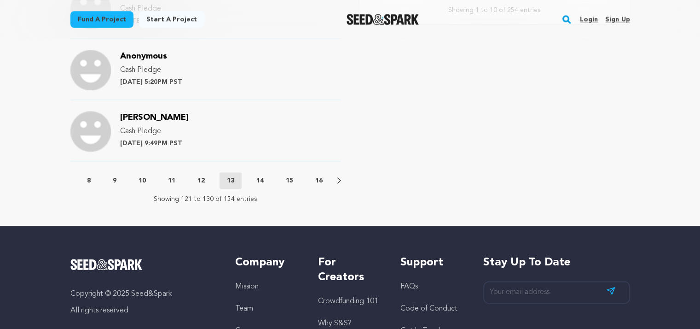
click at [263, 173] on div "Previous 1 2 3 4 5 6 7 8 9 10 11 12 13 14 15 16 Next" at bounding box center [205, 180] width 271 height 17
click at [263, 177] on button "14" at bounding box center [260, 180] width 22 height 9
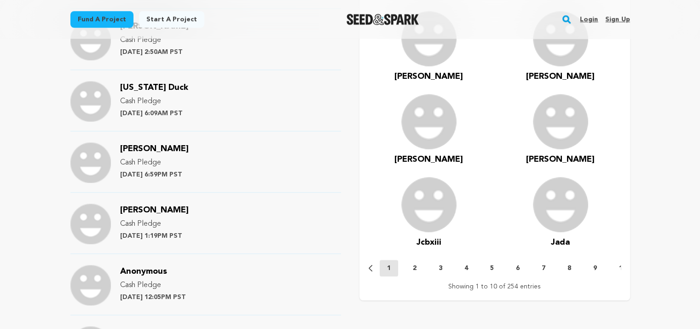
scroll to position [998, 0]
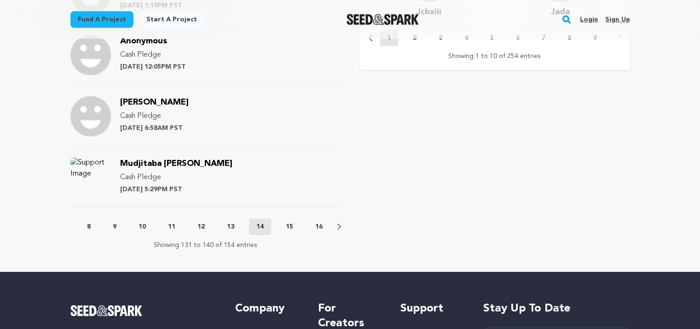
click at [293, 218] on div "Previous 1 2 3 4 5 6 7 8 9 10 11 12 13 14 15 16 Next" at bounding box center [205, 226] width 271 height 17
click at [292, 222] on p "15" at bounding box center [289, 226] width 7 height 9
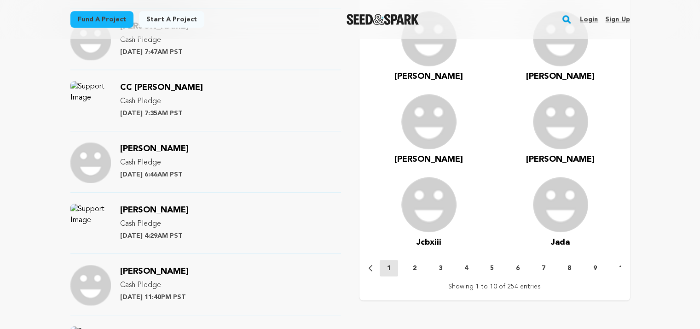
scroll to position [1044, 0]
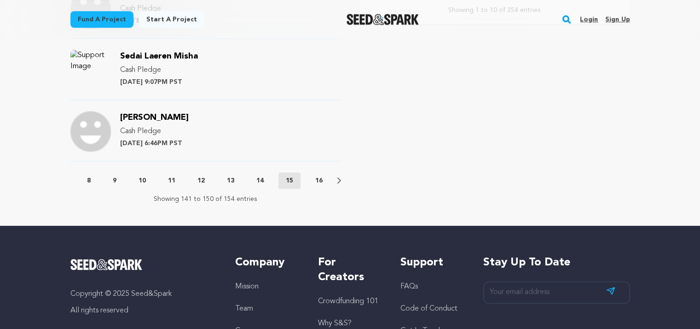
click at [319, 182] on p "16" at bounding box center [318, 180] width 7 height 9
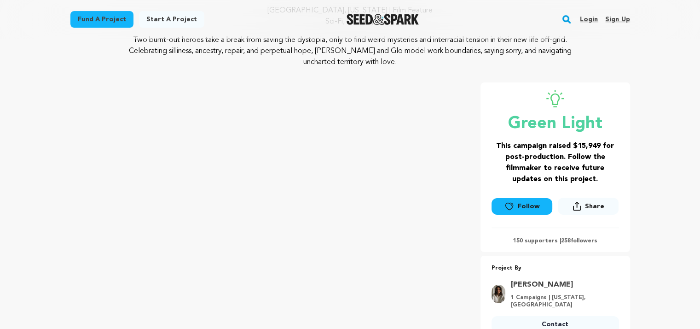
scroll to position [33, 0]
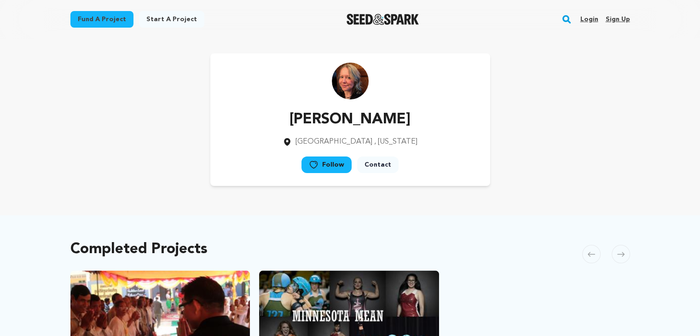
drag, startPoint x: 418, startPoint y: 120, endPoint x: 285, endPoint y: 115, distance: 132.3
click at [285, 115] on div "[PERSON_NAME] [GEOGRAPHIC_DATA] , [US_STATE] Follow" at bounding box center [350, 119] width 280 height 133
copy p "[PERSON_NAME]"
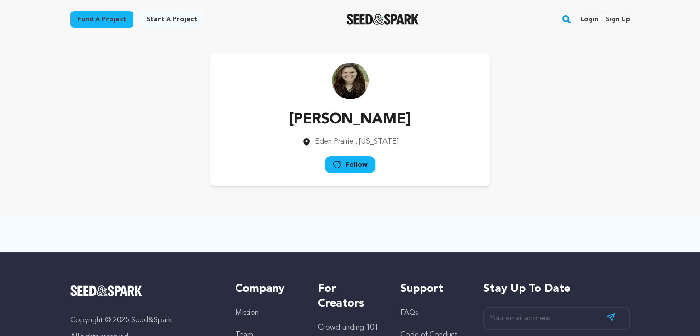
drag, startPoint x: 399, startPoint y: 120, endPoint x: 311, endPoint y: 127, distance: 88.2
click at [293, 127] on div "[PERSON_NAME] [GEOGRAPHIC_DATA] , [US_STATE] Follow" at bounding box center [350, 119] width 280 height 133
copy p "[PERSON_NAME]"
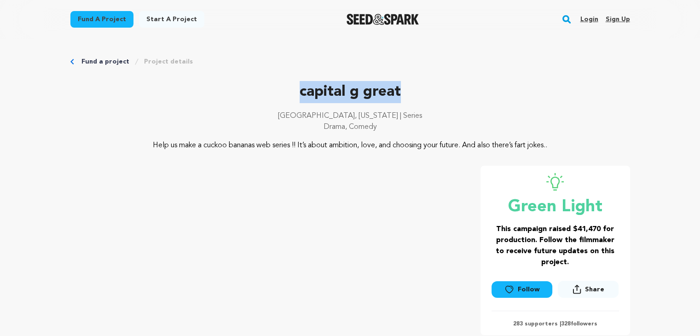
drag, startPoint x: 407, startPoint y: 96, endPoint x: 286, endPoint y: 96, distance: 121.1
click at [286, 96] on p "capital g great" at bounding box center [350, 92] width 560 height 22
